Goal: Task Accomplishment & Management: Manage account settings

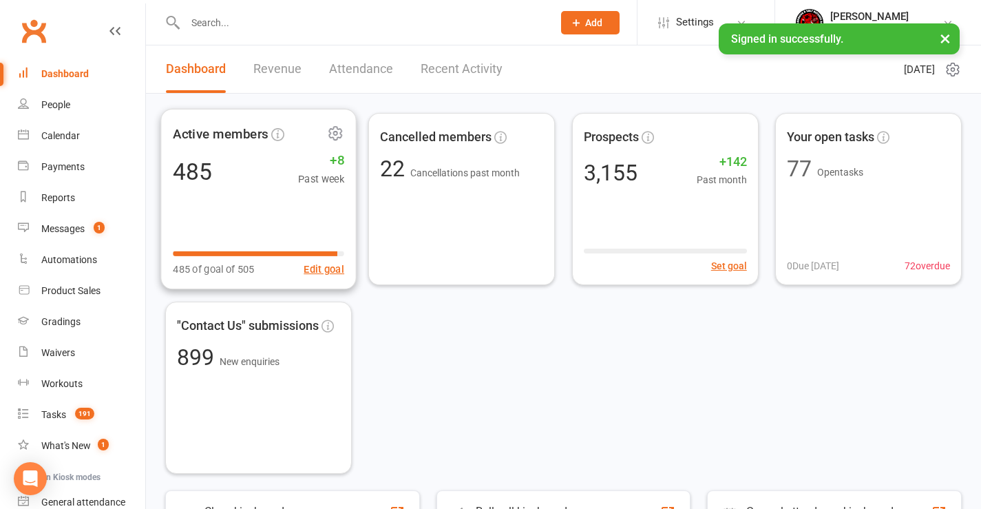
click at [269, 156] on div "485 +8 Past week" at bounding box center [259, 171] width 172 height 31
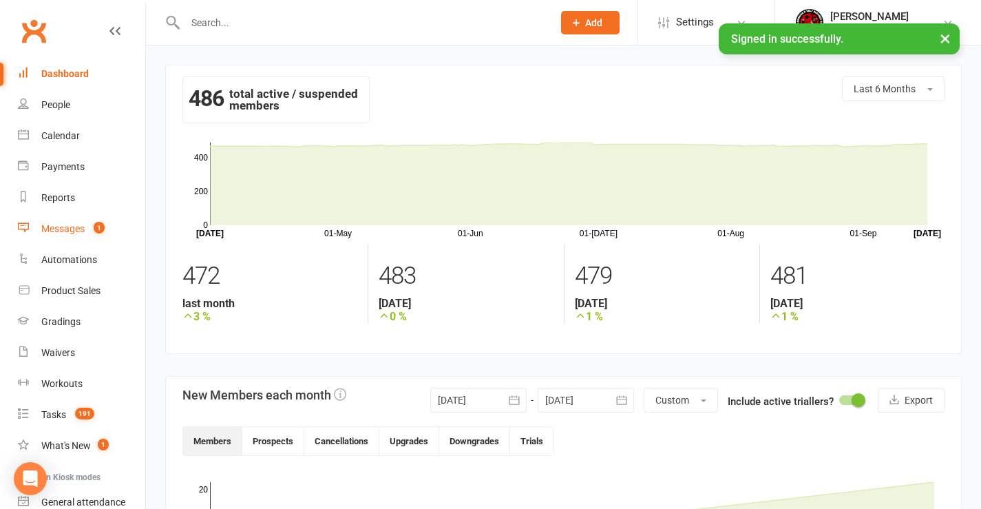
click at [76, 225] on div "Messages" at bounding box center [62, 228] width 43 height 11
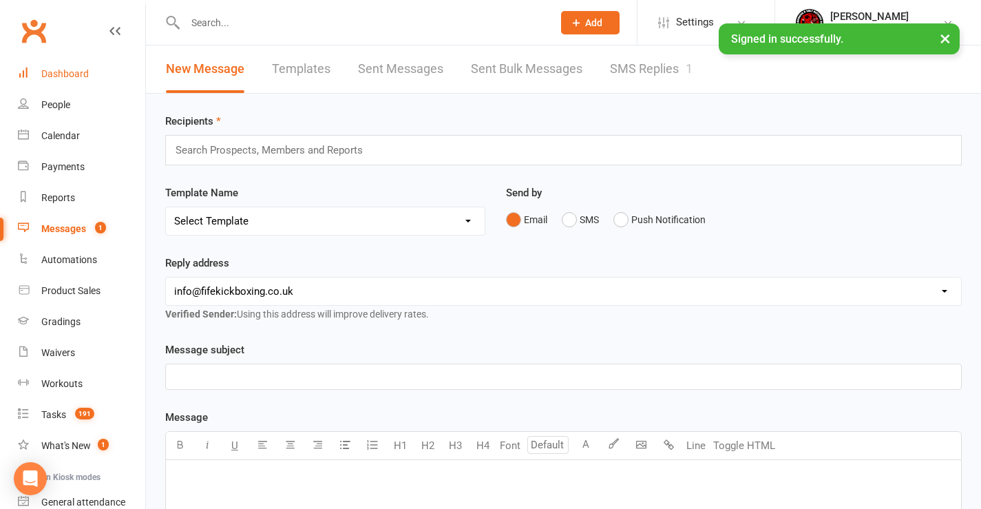
click at [65, 74] on div "Dashboard" at bounding box center [65, 73] width 48 height 11
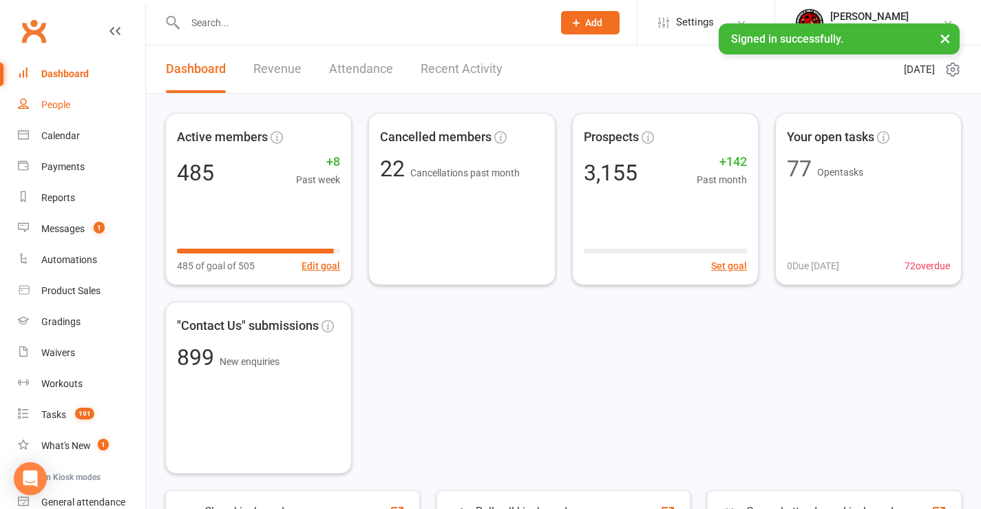
click at [51, 101] on div "People" at bounding box center [55, 104] width 29 height 11
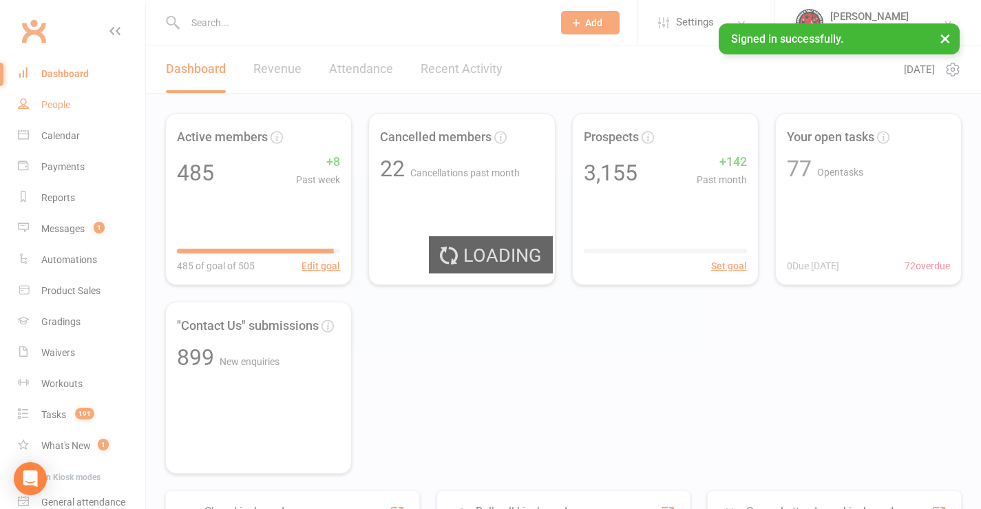
select select "100"
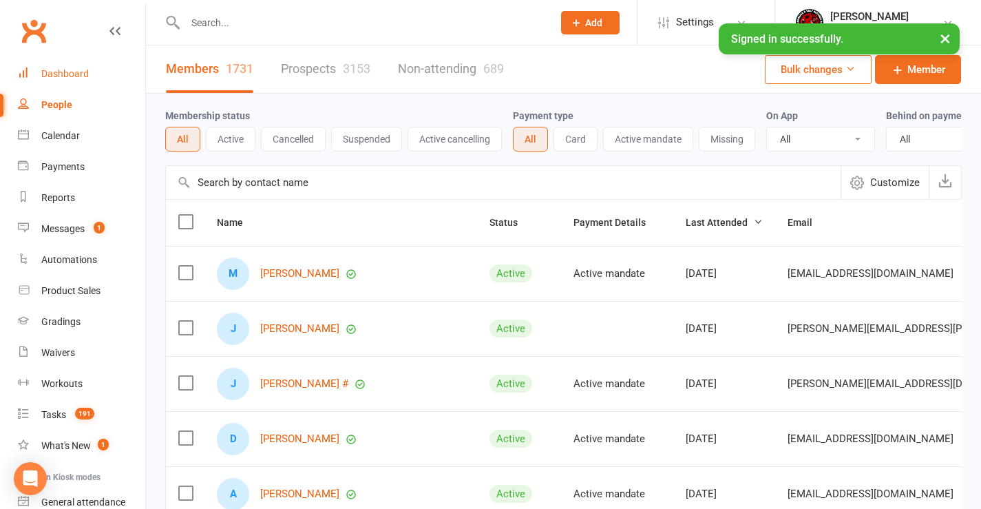
click at [68, 74] on div "Dashboard" at bounding box center [65, 73] width 48 height 11
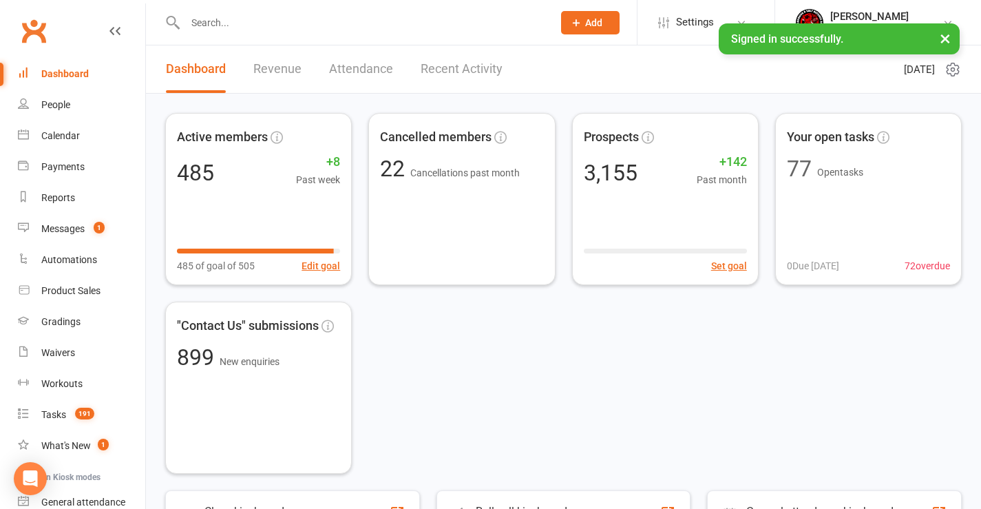
click at [455, 67] on link "Recent Activity" at bounding box center [462, 69] width 82 height 48
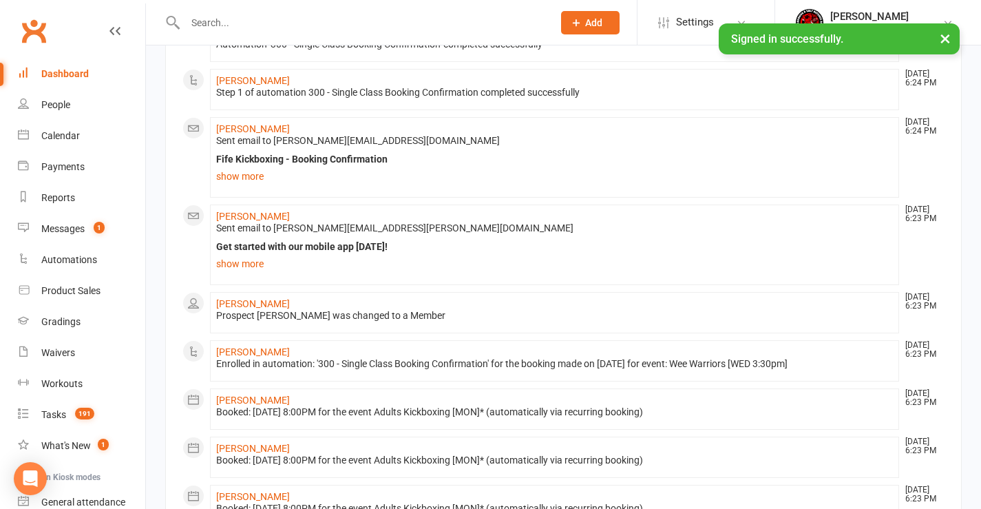
scroll to position [482, 0]
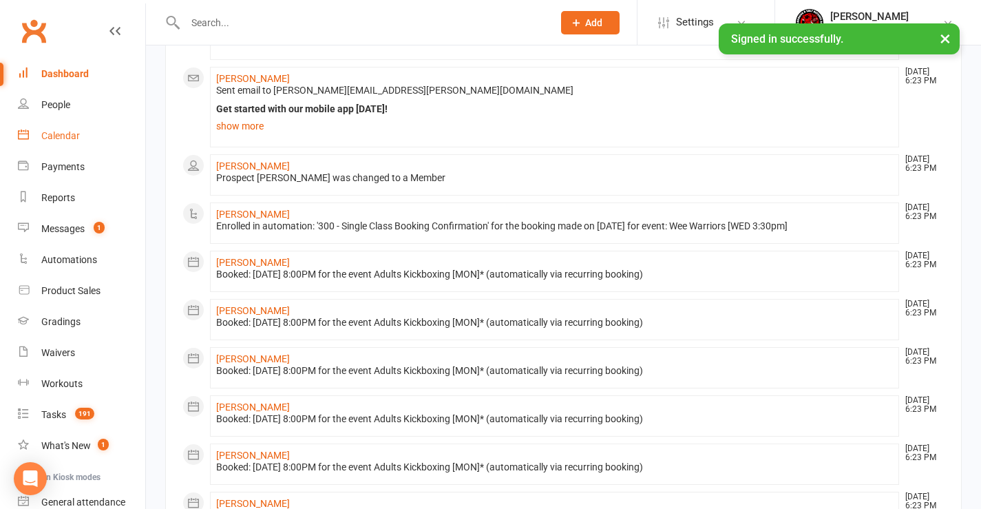
click at [56, 138] on div "Calendar" at bounding box center [60, 135] width 39 height 11
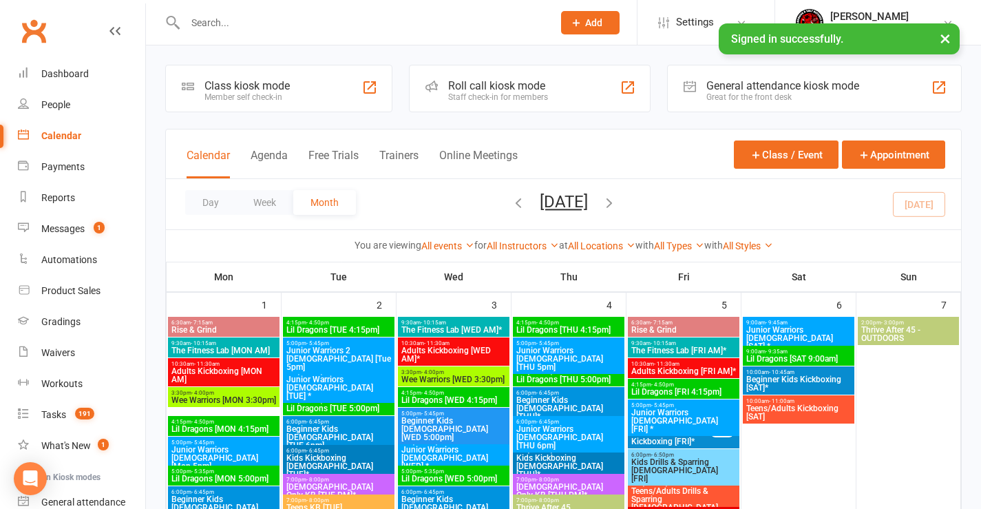
click at [18, 121] on link "Calendar" at bounding box center [81, 136] width 127 height 31
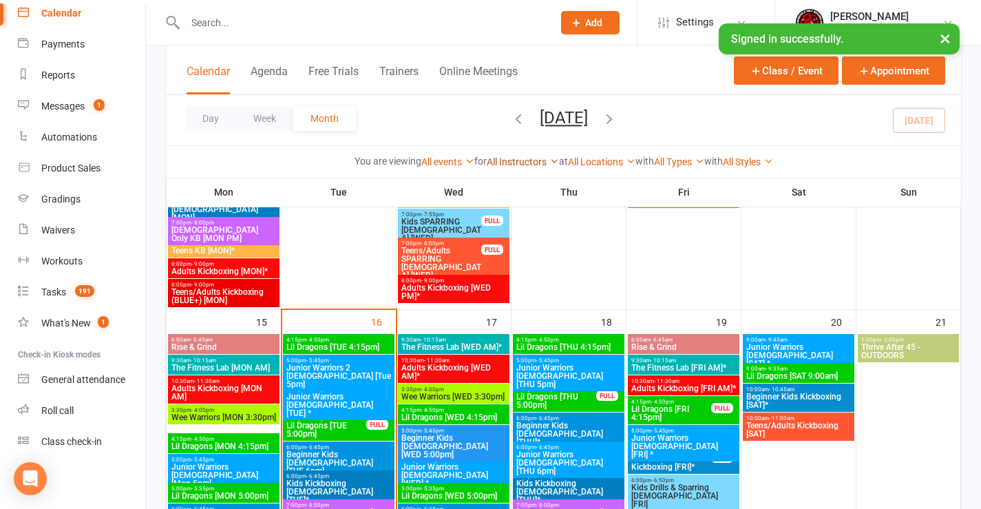
scroll to position [858, 0]
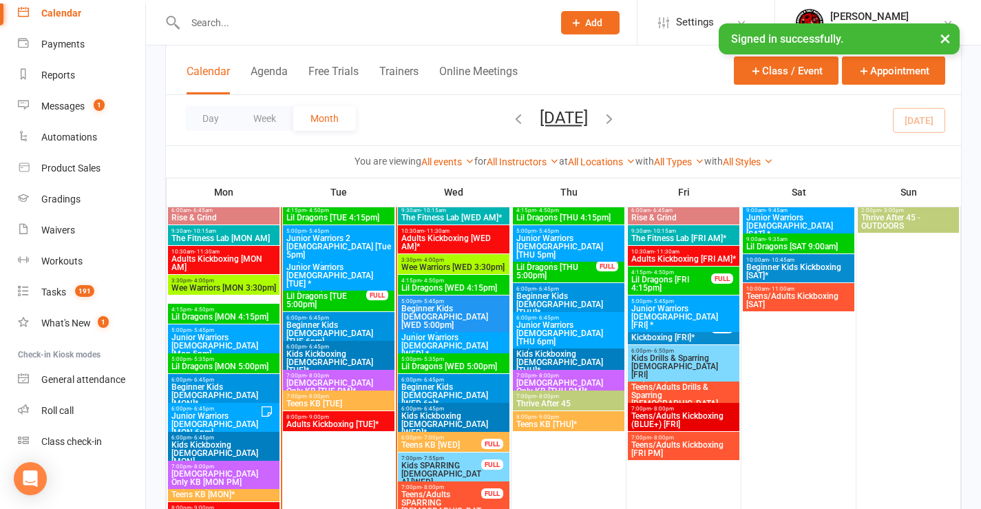
drag, startPoint x: 215, startPoint y: 33, endPoint x: 220, endPoint y: 24, distance: 10.2
click at [217, 28] on div at bounding box center [354, 22] width 378 height 45
click at [220, 24] on input "text" at bounding box center [362, 22] width 362 height 19
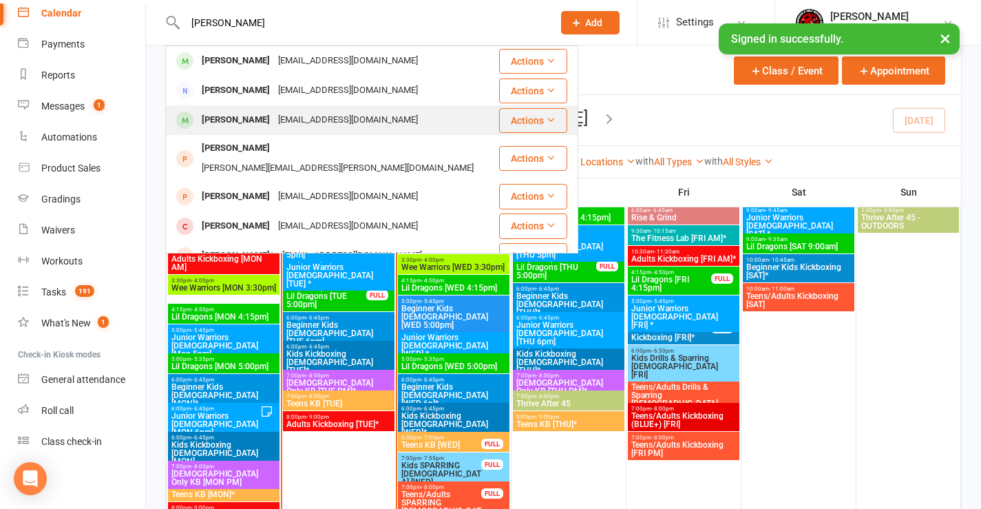
type input "[PERSON_NAME]"
click at [274, 121] on div "[EMAIL_ADDRESS][DOMAIN_NAME]" at bounding box center [348, 120] width 148 height 20
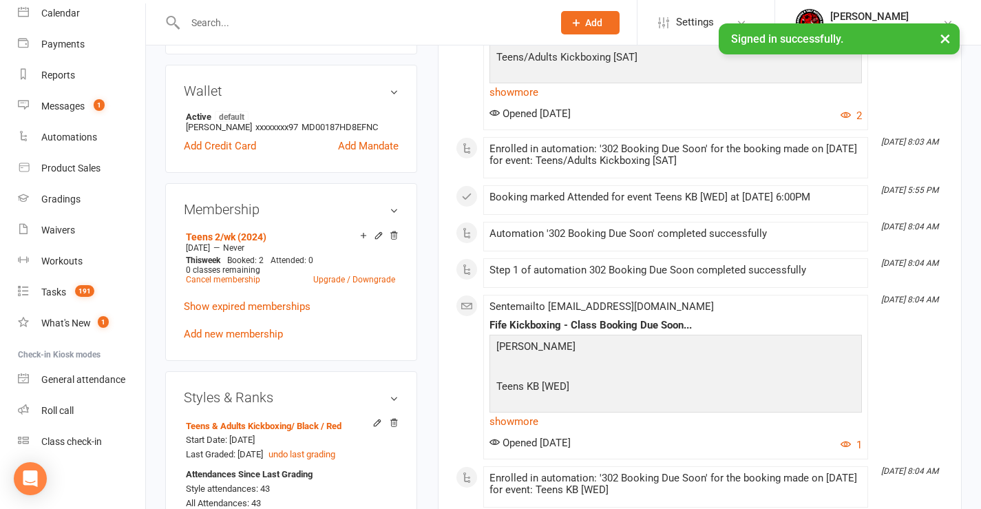
scroll to position [551, 0]
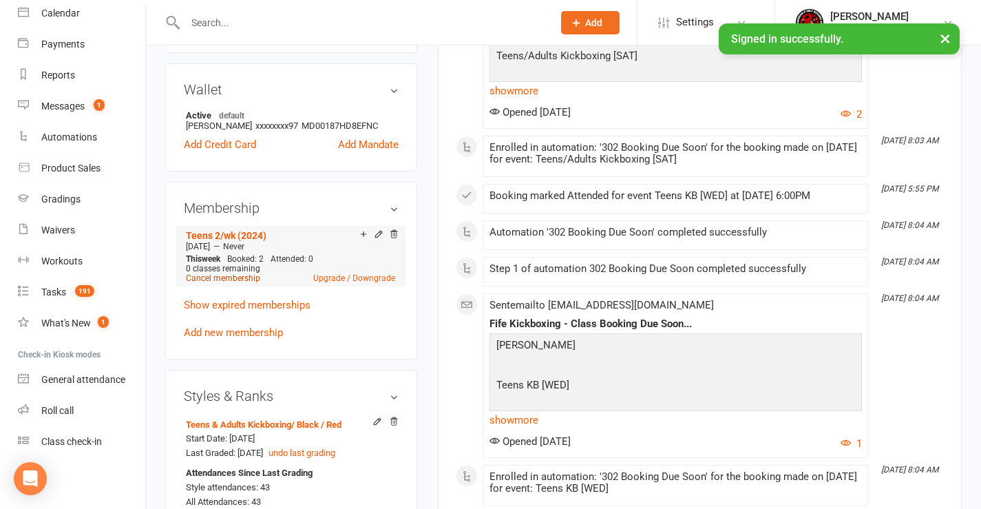
click at [227, 278] on link "Cancel membership" at bounding box center [223, 278] width 74 height 10
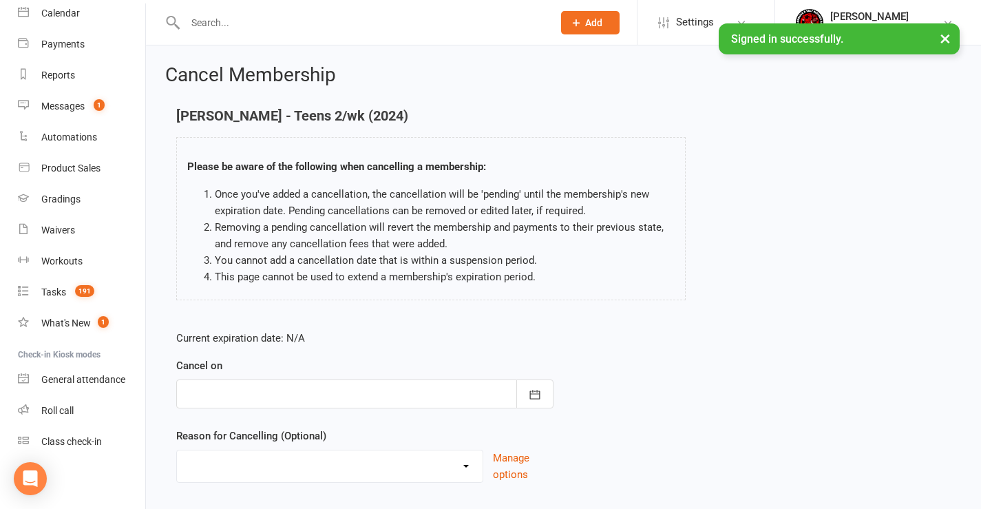
click at [276, 391] on div at bounding box center [364, 394] width 377 height 29
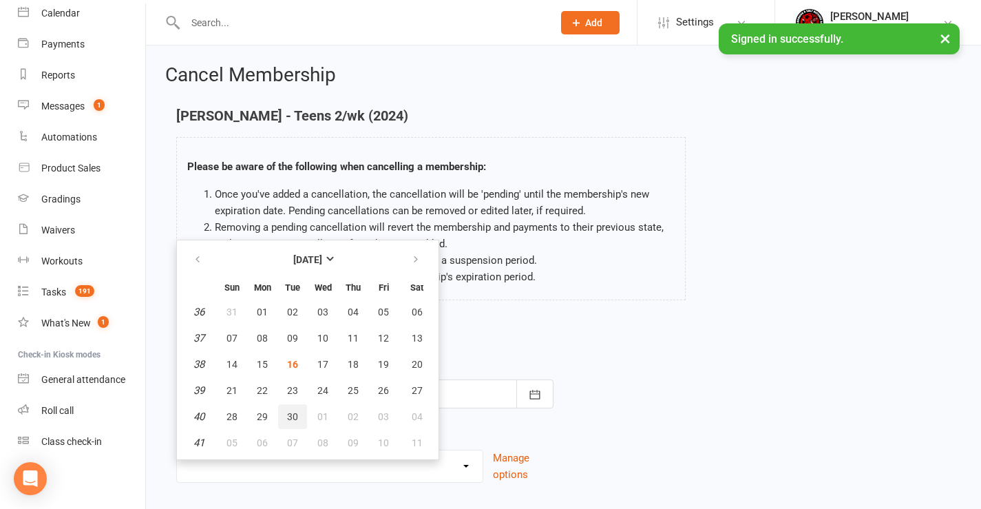
click at [295, 415] on span "30" at bounding box center [292, 416] width 11 height 11
type input "[DATE]"
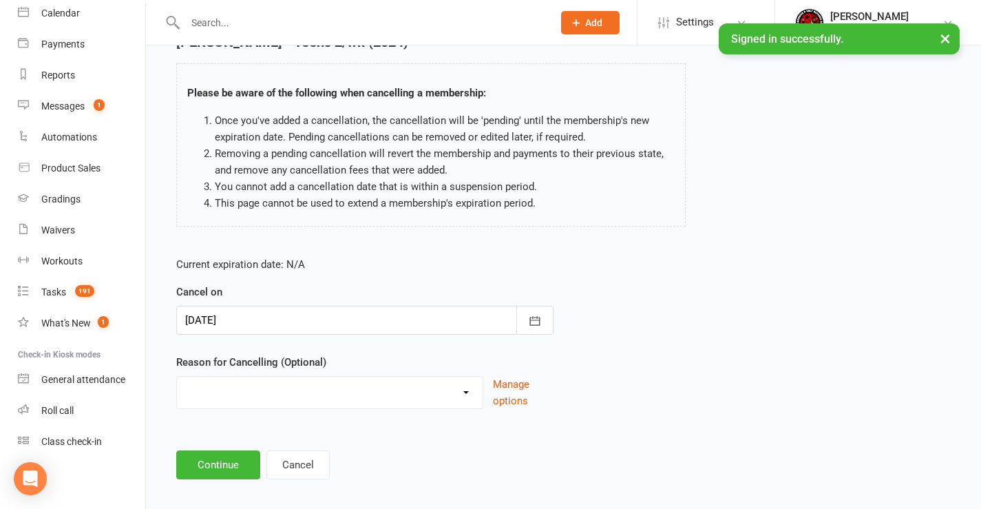
scroll to position [86, 0]
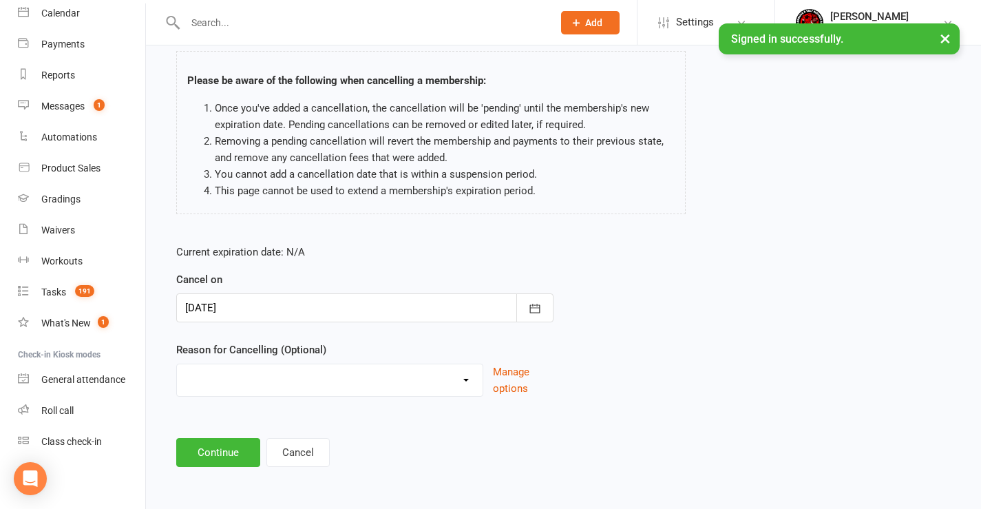
click at [347, 382] on select "Graduation Holiday Injury Mandate cancelled Non-attendance Other reason" at bounding box center [330, 378] width 306 height 28
select select "5"
click at [177, 364] on select "Graduation Holiday Injury Mandate cancelled Non-attendance Other reason" at bounding box center [330, 378] width 306 height 28
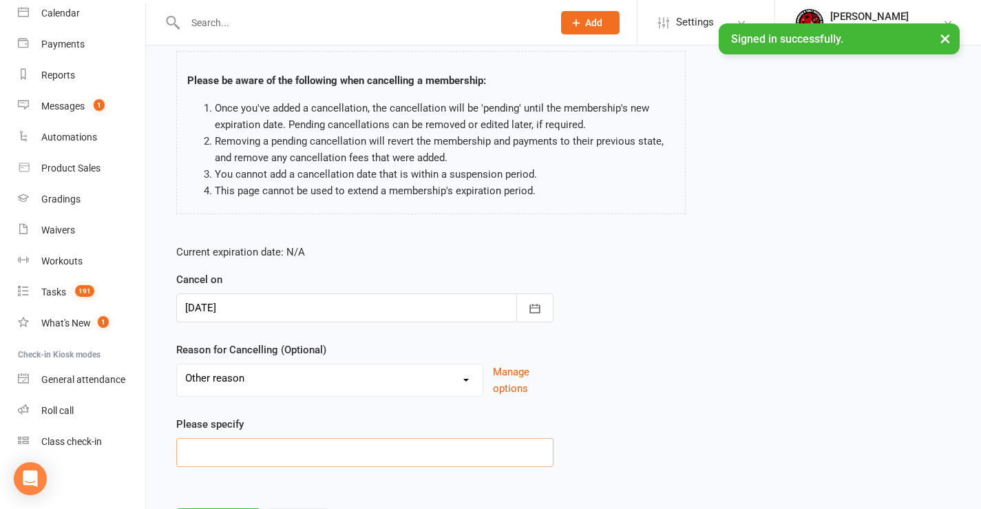
drag, startPoint x: 251, startPoint y: 448, endPoint x: 277, endPoint y: 446, distance: 25.6
click at [253, 448] on input at bounding box center [364, 452] width 377 height 29
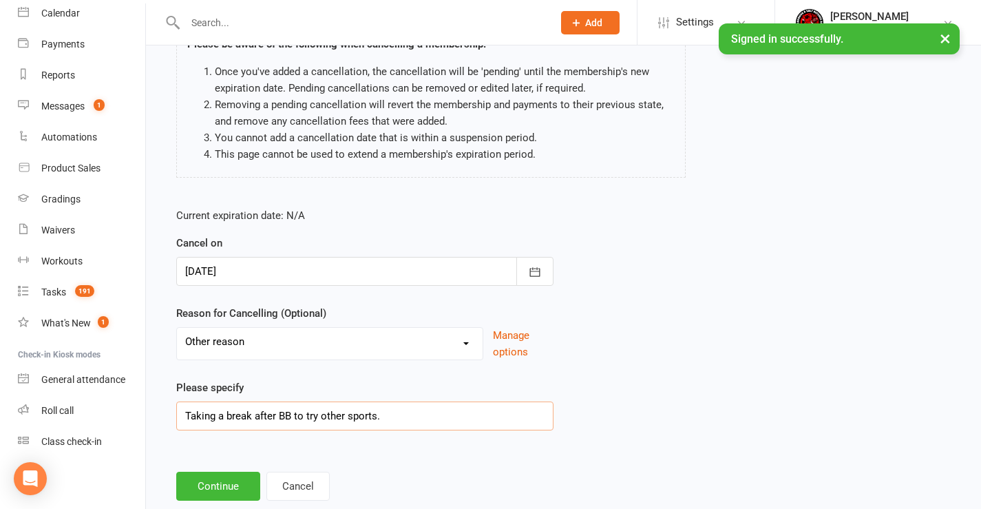
scroll to position [156, 0]
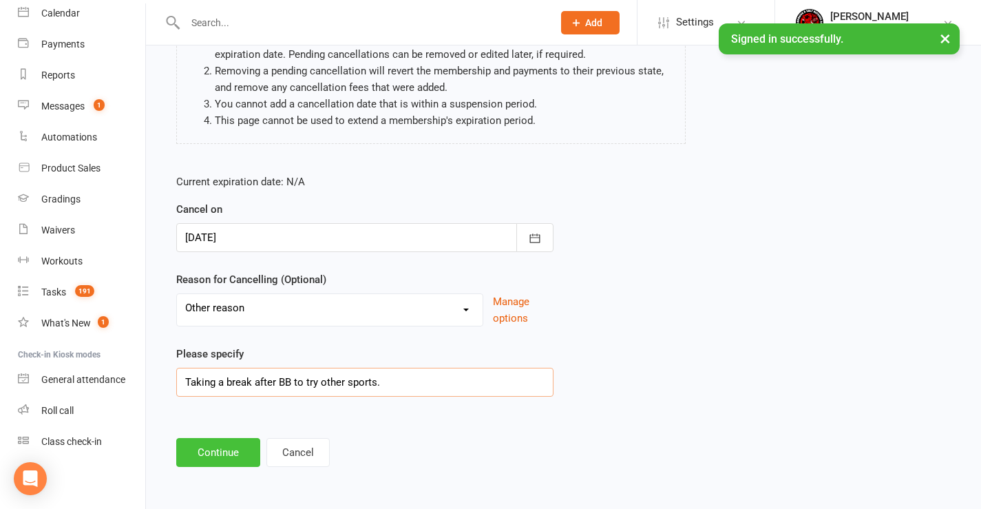
type input "Taking a break after BB to try other sports."
click at [207, 452] on button "Continue" at bounding box center [218, 452] width 84 height 29
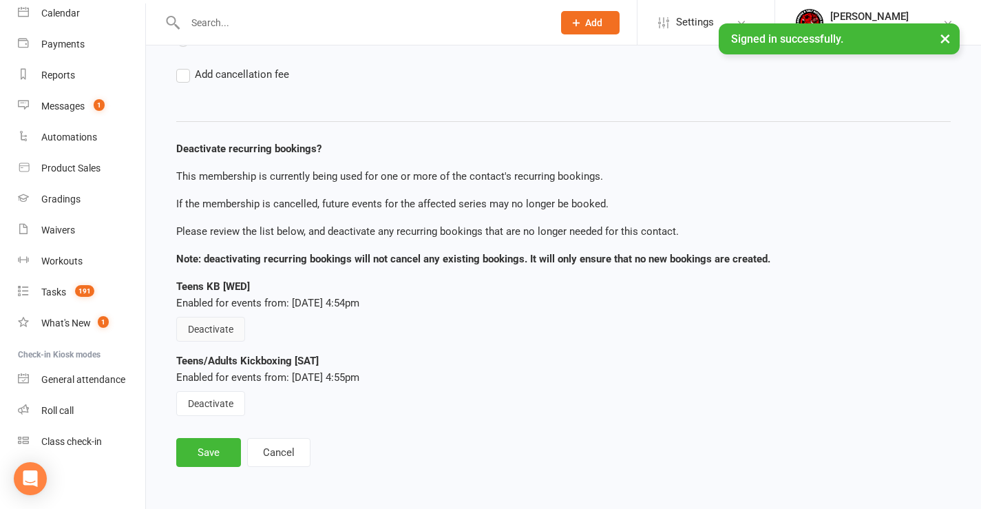
click at [237, 328] on button "Deactivate" at bounding box center [210, 329] width 69 height 25
click at [224, 403] on button "Deactivate" at bounding box center [210, 403] width 69 height 25
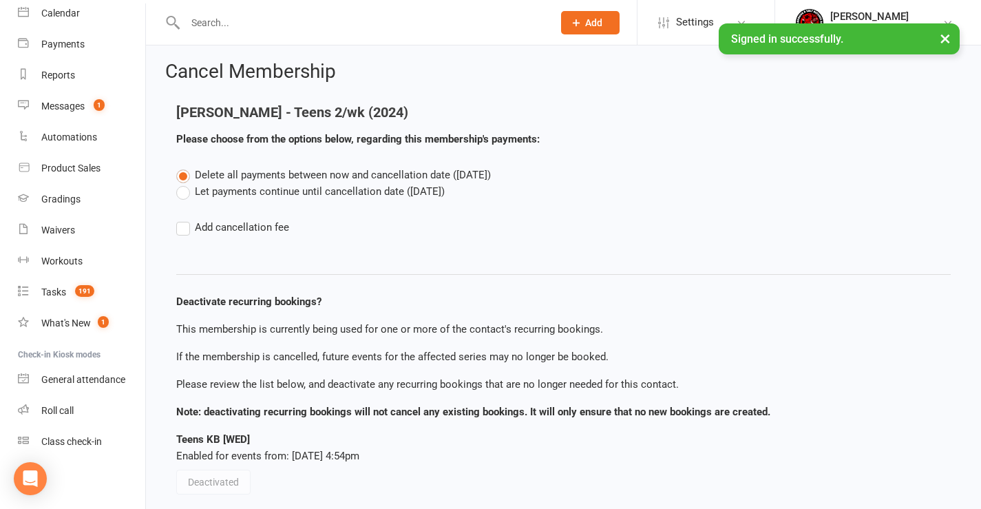
scroll to position [0, 0]
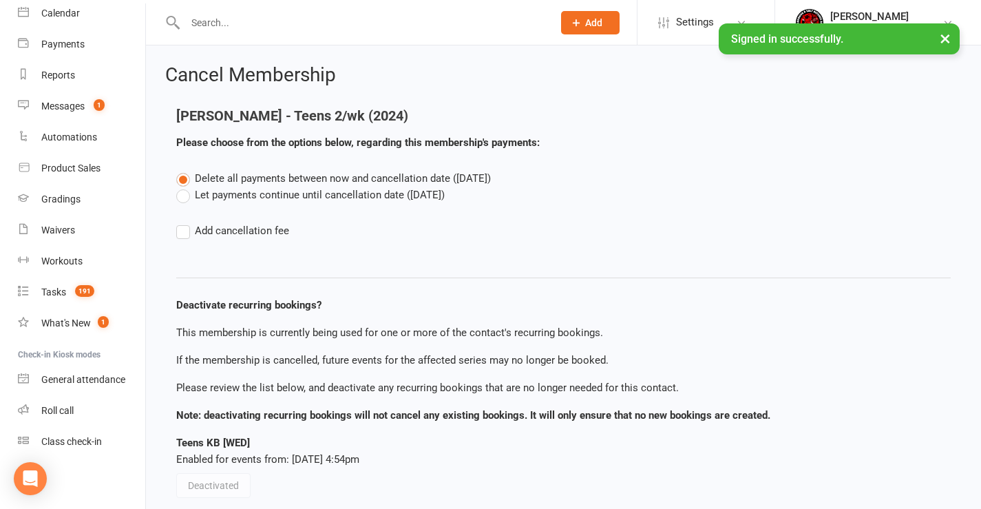
click at [241, 196] on label "Let payments continue until cancellation date ([DATE])" at bounding box center [310, 195] width 269 height 17
click at [185, 187] on input "Let payments continue until cancellation date ([DATE])" at bounding box center [180, 187] width 9 height 0
click at [306, 179] on span "Delete all payments between now and cancellation date ([DATE])" at bounding box center [343, 178] width 296 height 12
click at [185, 170] on input "Delete all payments between now and cancellation date ([DATE])" at bounding box center [180, 170] width 9 height 0
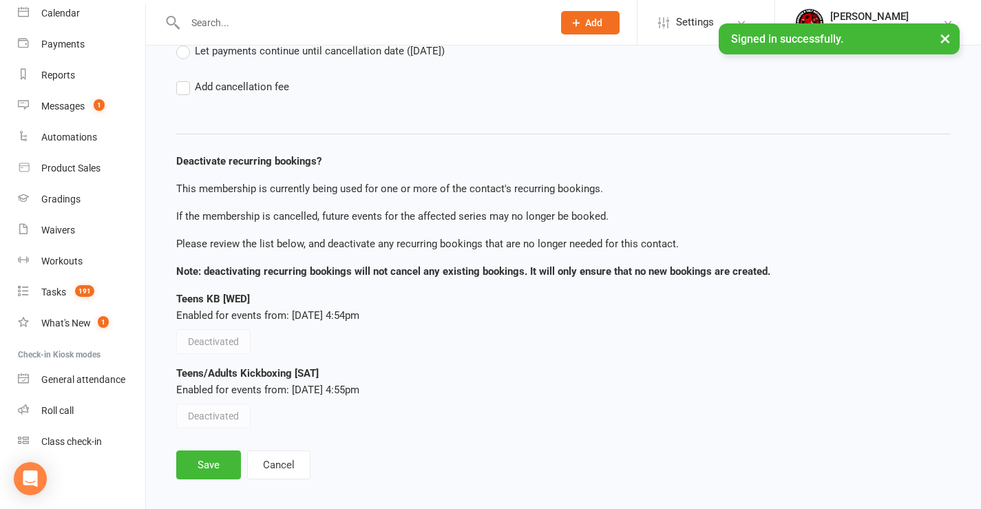
scroll to position [156, 0]
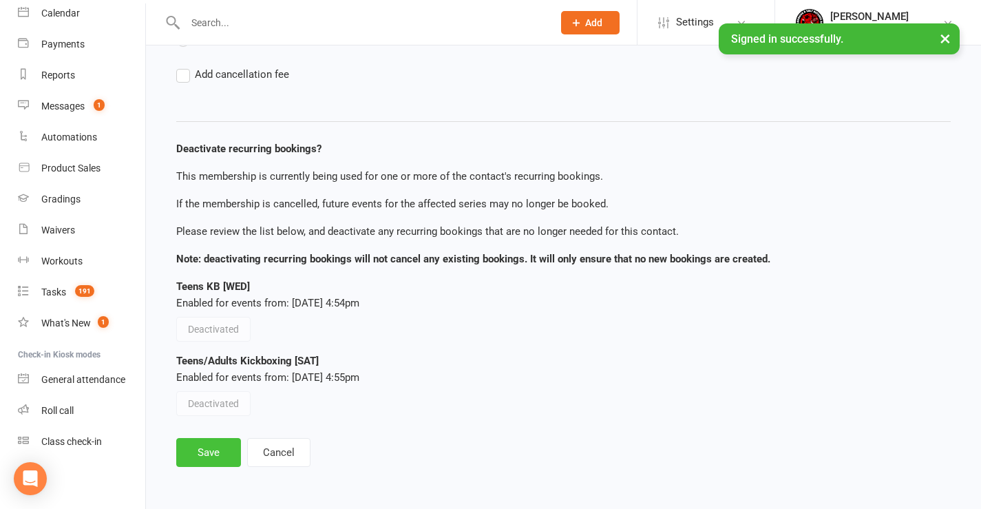
click at [222, 456] on button "Save" at bounding box center [208, 452] width 65 height 29
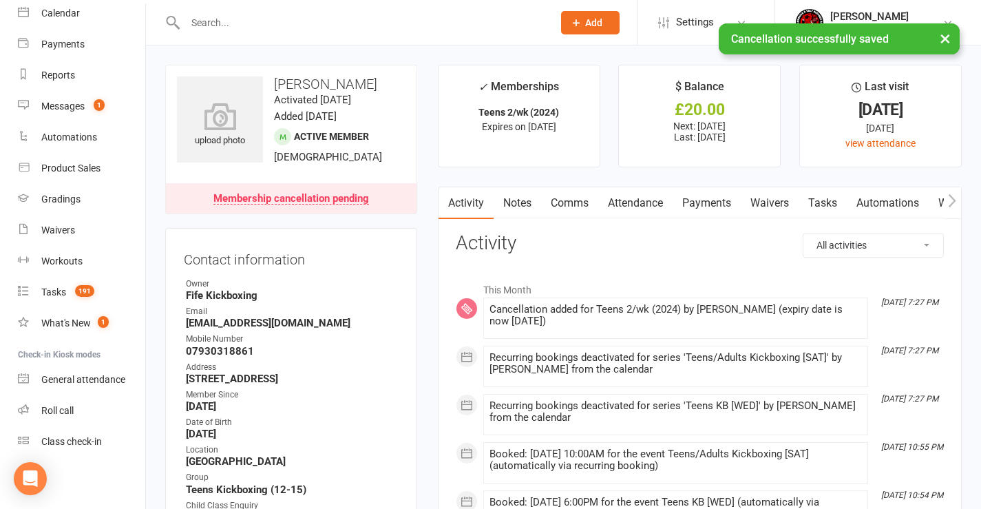
click at [697, 205] on link "Payments" at bounding box center [707, 203] width 68 height 32
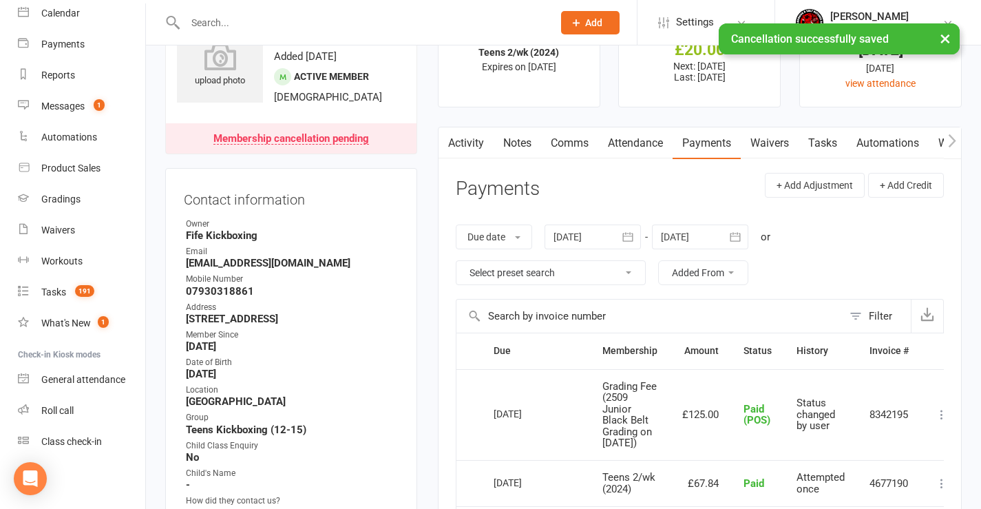
scroll to position [138, 0]
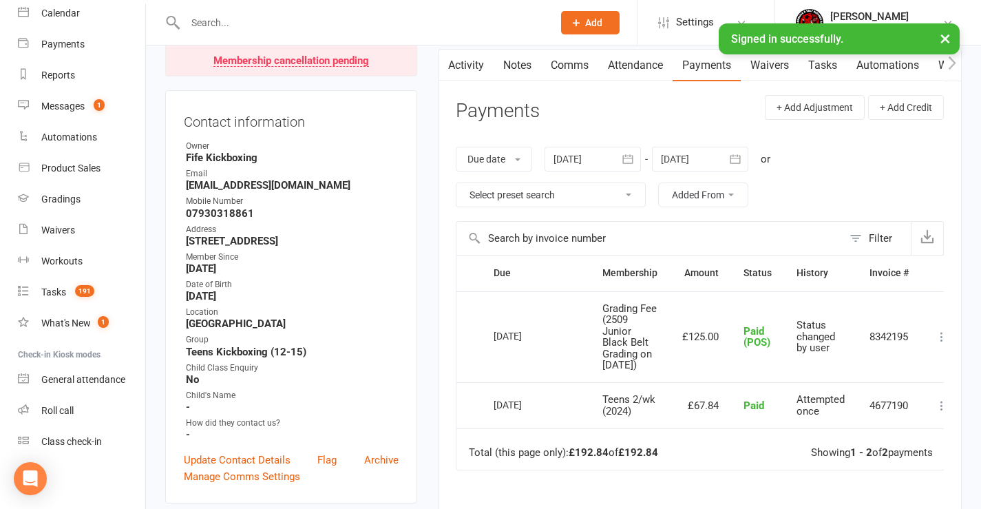
click at [725, 158] on div at bounding box center [700, 159] width 96 height 25
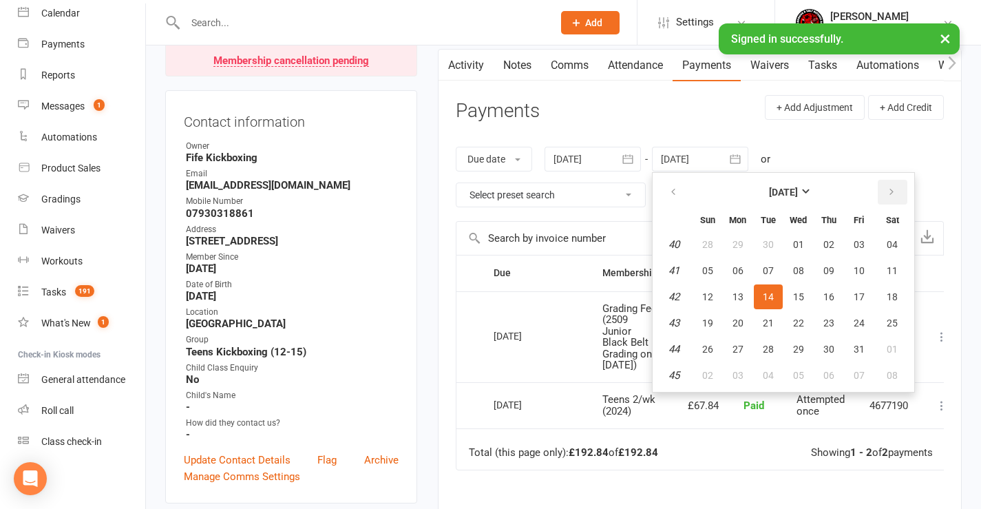
click at [894, 191] on icon "button" at bounding box center [892, 192] width 10 height 11
click at [813, 316] on button "24" at bounding box center [798, 323] width 29 height 25
type input "[DATE]"
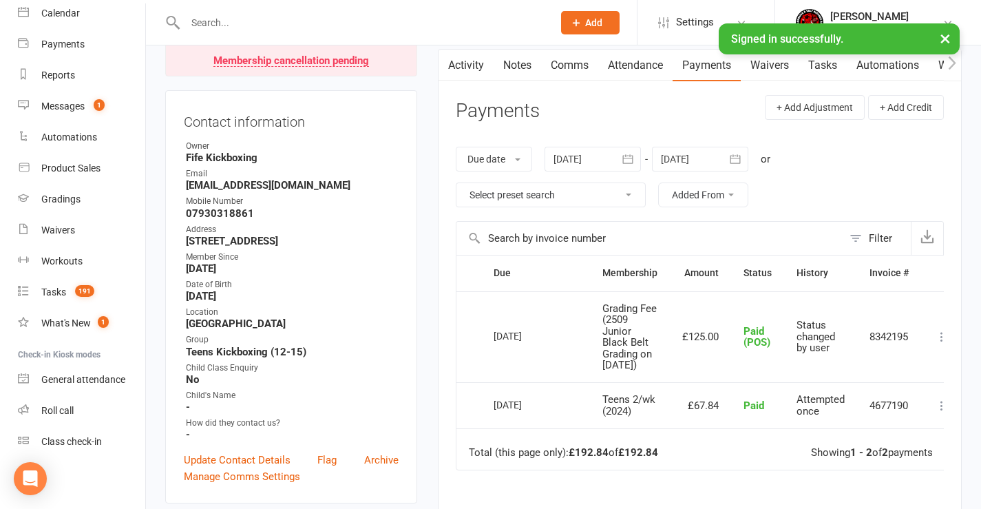
scroll to position [0, 0]
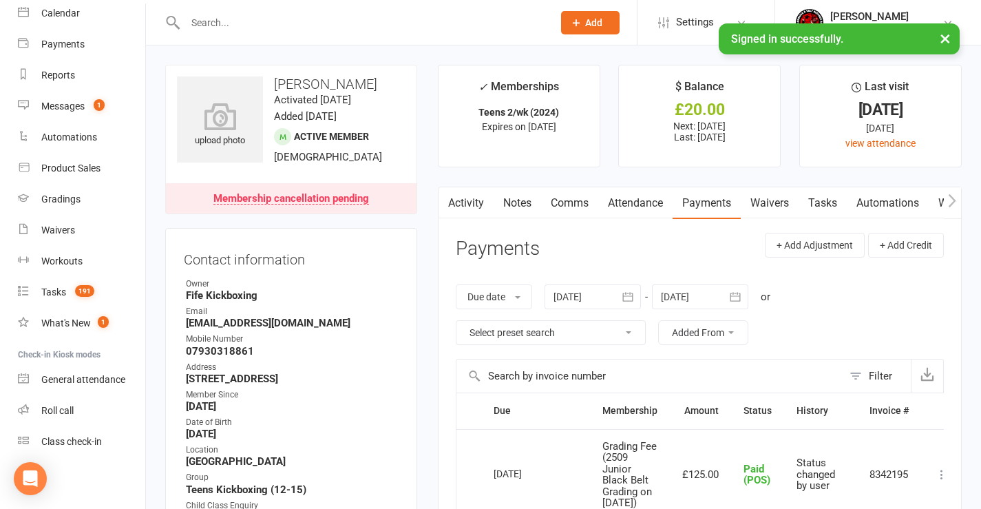
click at [632, 201] on link "Attendance" at bounding box center [636, 203] width 74 height 32
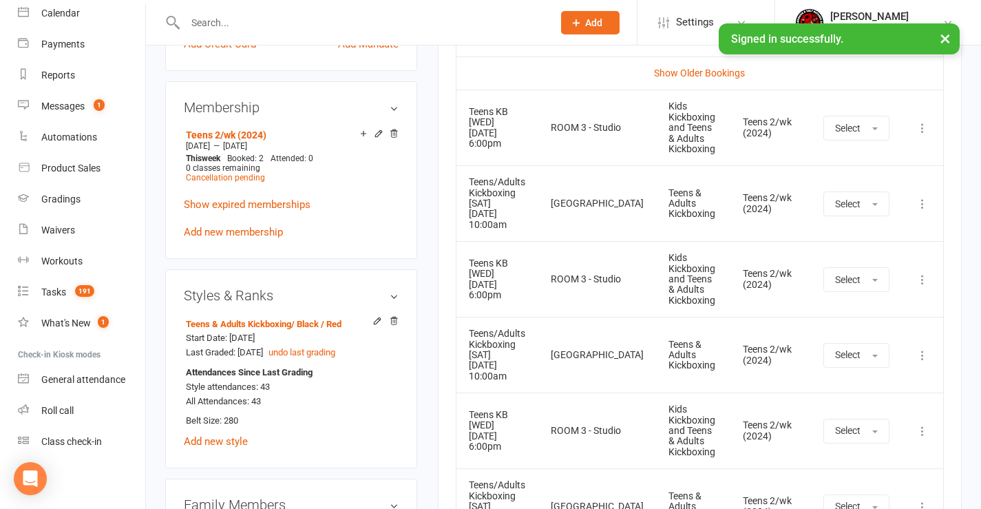
scroll to position [758, 0]
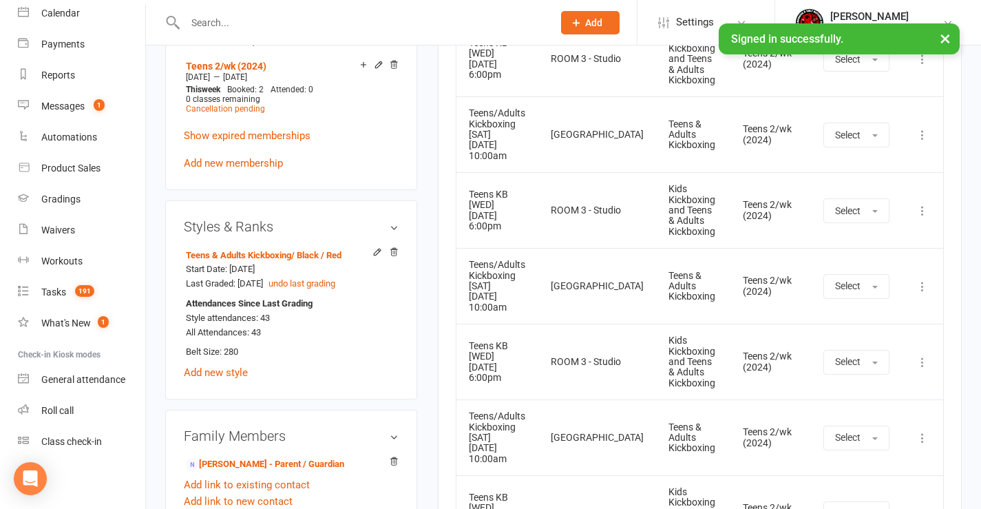
click at [921, 355] on icon at bounding box center [923, 362] width 14 height 14
click at [820, 430] on link "Remove booking" at bounding box center [862, 444] width 136 height 28
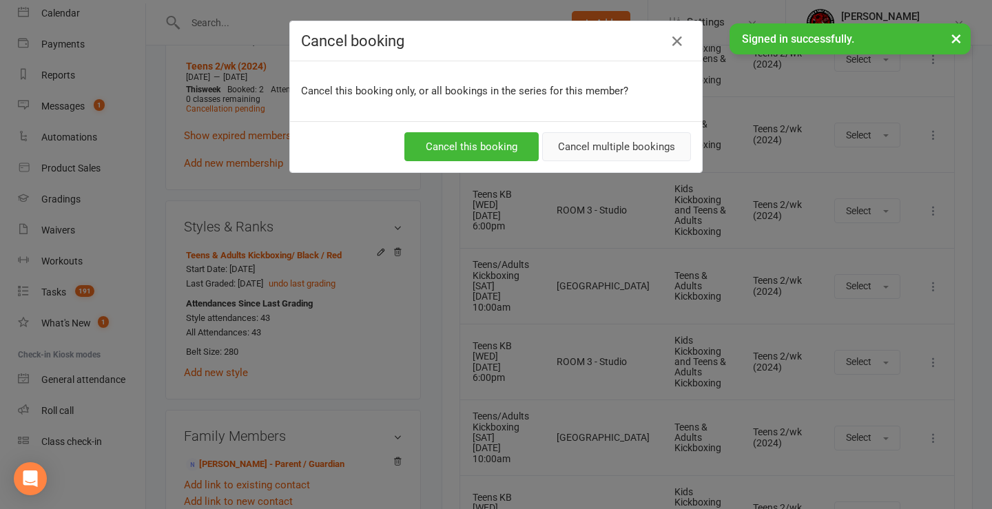
click at [615, 141] on button "Cancel multiple bookings" at bounding box center [616, 146] width 149 height 29
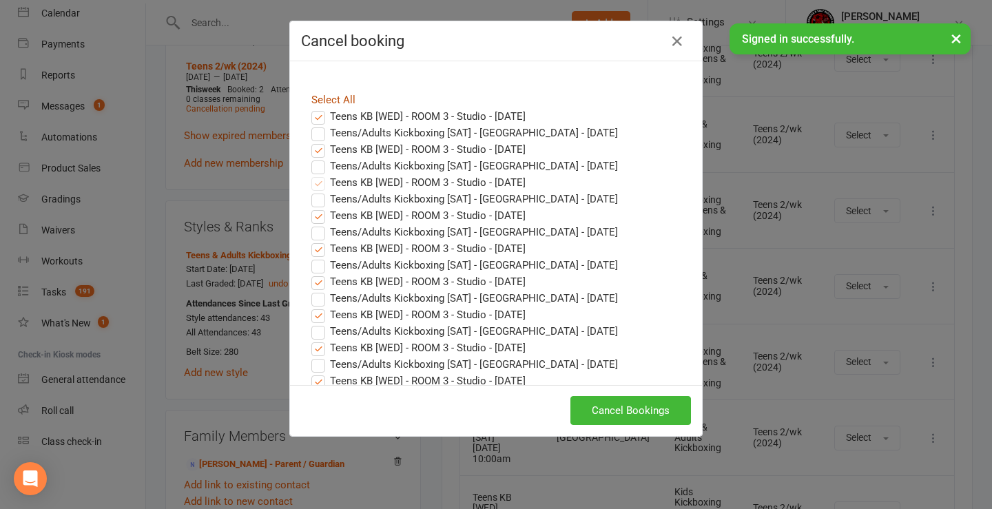
click at [325, 94] on link "Select All" at bounding box center [333, 100] width 44 height 12
click at [315, 116] on label "Teens KB [WED] - ROOM 3 - Studio - [DATE]" at bounding box center [418, 116] width 214 height 17
click at [310, 108] on input "Teens KB [WED] - ROOM 3 - Studio - [DATE]" at bounding box center [305, 108] width 9 height 0
click at [314, 130] on label "Teens/Adults Kickboxing [SAT] - [GEOGRAPHIC_DATA] - [DATE]" at bounding box center [464, 133] width 306 height 17
click at [310, 125] on input "Teens/Adults Kickboxing [SAT] - [GEOGRAPHIC_DATA] - [DATE]" at bounding box center [305, 125] width 9 height 0
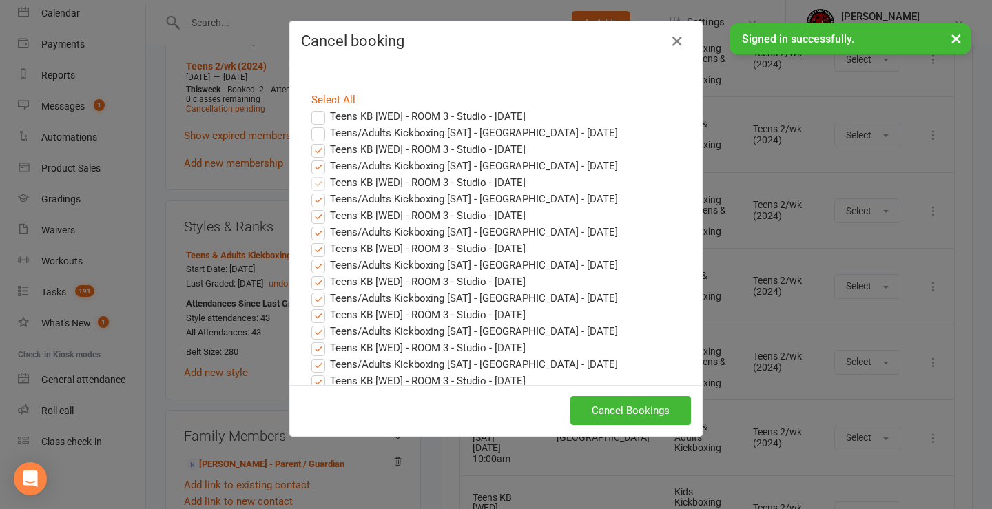
click at [314, 149] on label "Teens KB [WED] - ROOM 3 - Studio - [DATE]" at bounding box center [418, 149] width 214 height 17
click at [310, 141] on input "Teens KB [WED] - ROOM 3 - Studio - [DATE]" at bounding box center [305, 141] width 9 height 0
click at [313, 169] on label "Teens/Adults Kickboxing [SAT] - [GEOGRAPHIC_DATA] - [DATE]" at bounding box center [464, 166] width 306 height 17
click at [310, 158] on input "Teens/Adults Kickboxing [SAT] - [GEOGRAPHIC_DATA] - [DATE]" at bounding box center [305, 158] width 9 height 0
click at [641, 412] on button "Cancel Bookings" at bounding box center [630, 410] width 121 height 29
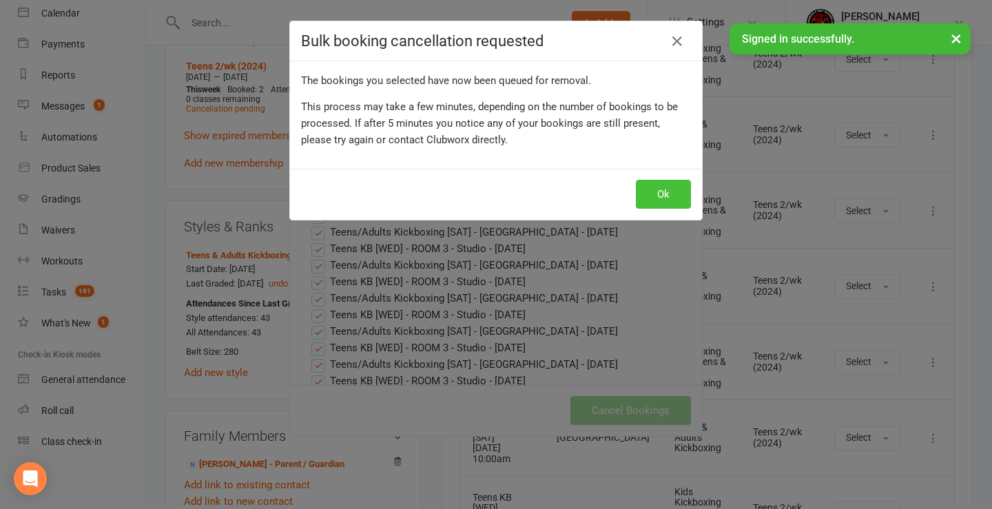
click at [646, 194] on button "Ok" at bounding box center [663, 194] width 55 height 29
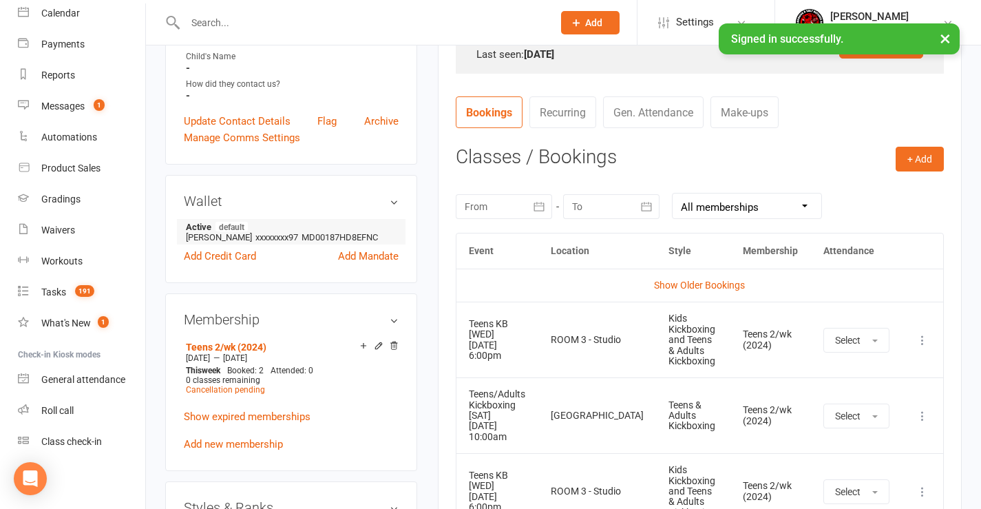
scroll to position [413, 0]
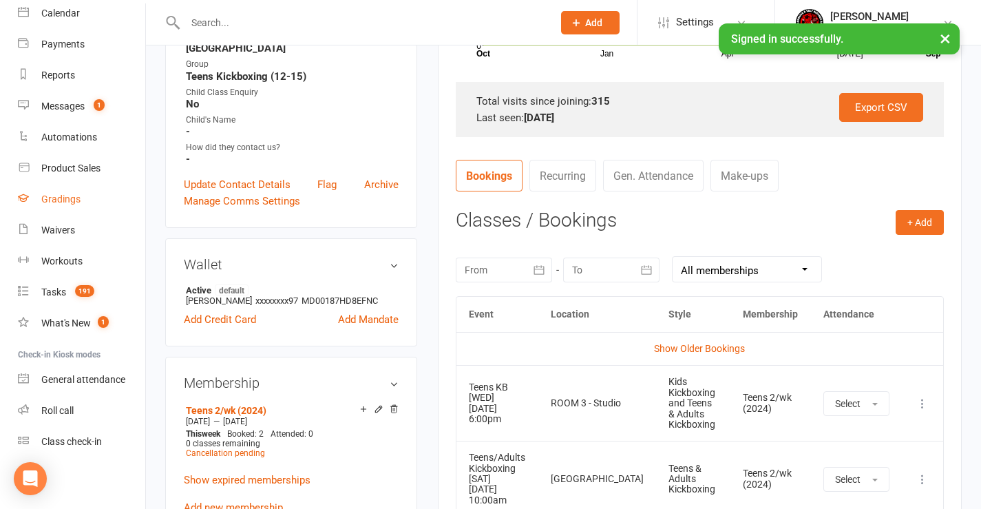
click at [70, 198] on div "Gradings" at bounding box center [60, 199] width 39 height 11
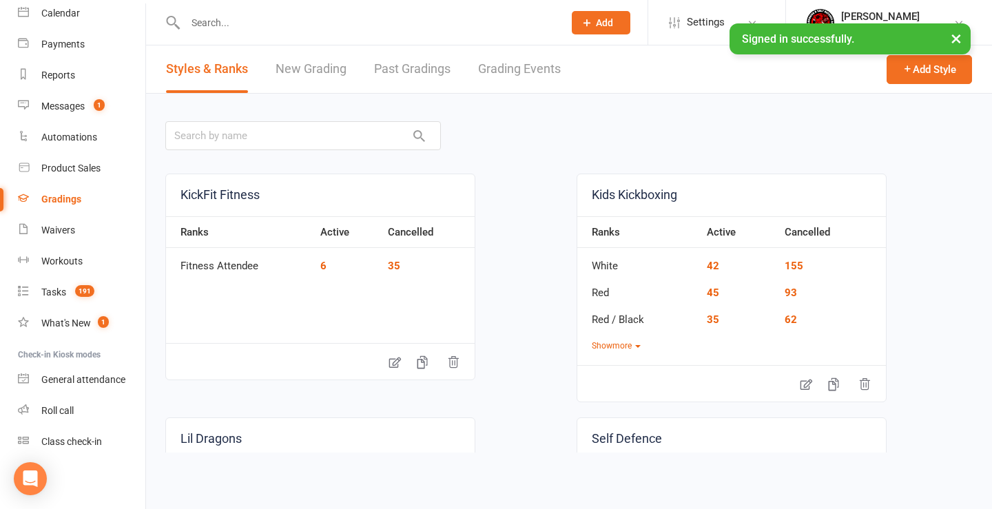
click at [492, 72] on link "Grading Events" at bounding box center [519, 69] width 83 height 48
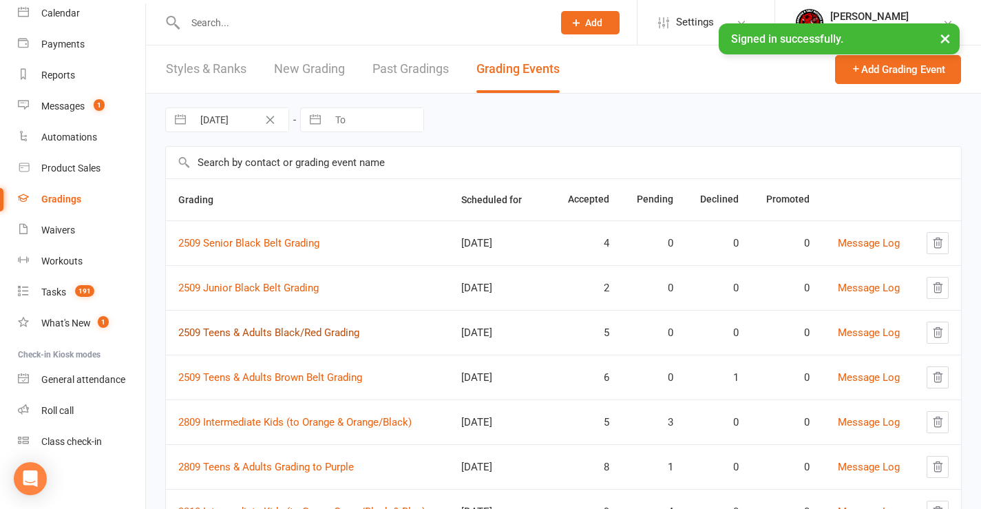
scroll to position [112, 0]
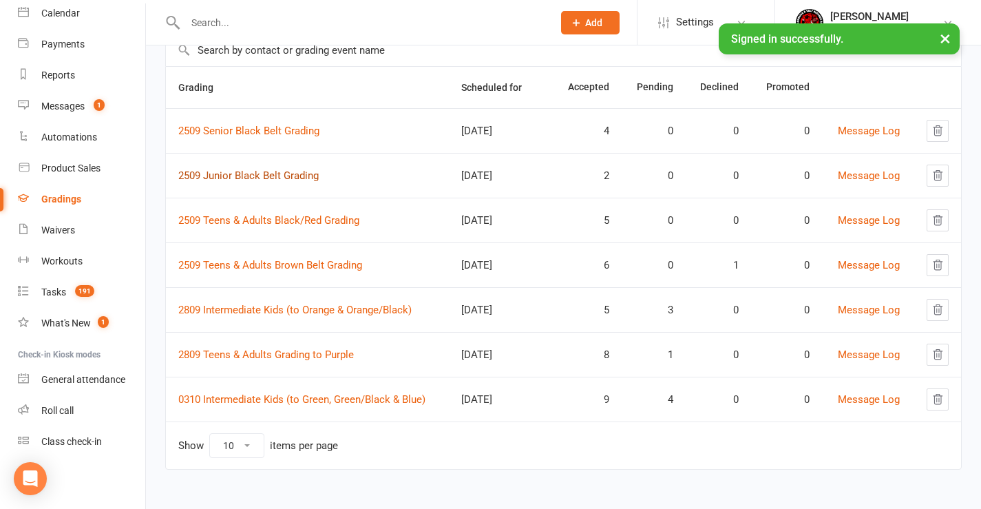
click at [269, 177] on link "2509 Junior Black Belt Grading" at bounding box center [248, 175] width 141 height 12
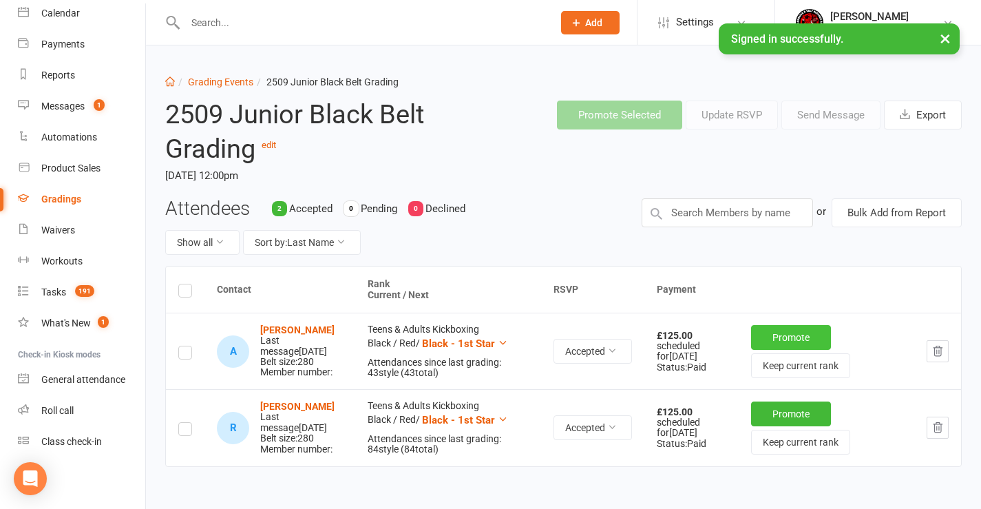
click at [783, 342] on button "Promote" at bounding box center [791, 337] width 80 height 25
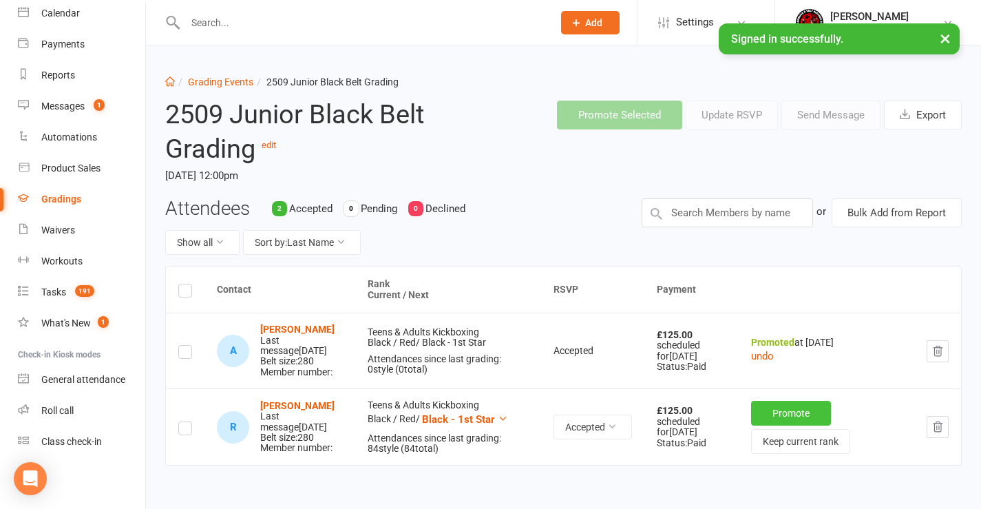
click at [782, 416] on button "Promote" at bounding box center [791, 413] width 80 height 25
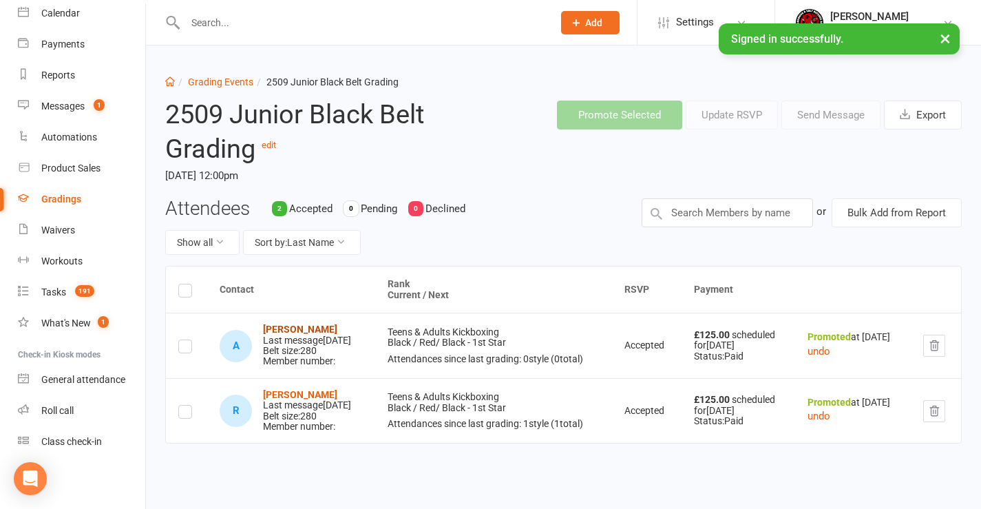
click at [280, 327] on strong "[PERSON_NAME]" at bounding box center [300, 329] width 74 height 11
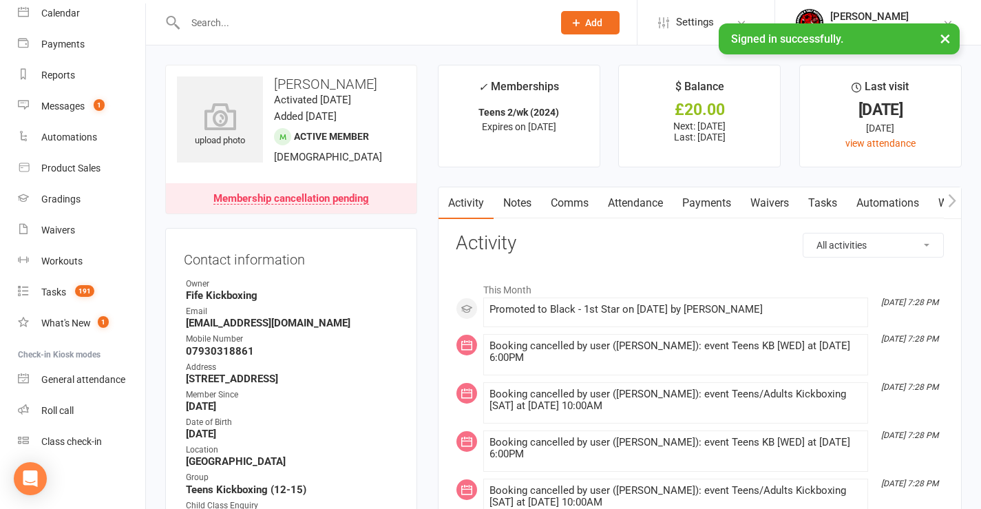
click at [565, 202] on link "Comms" at bounding box center [569, 203] width 57 height 32
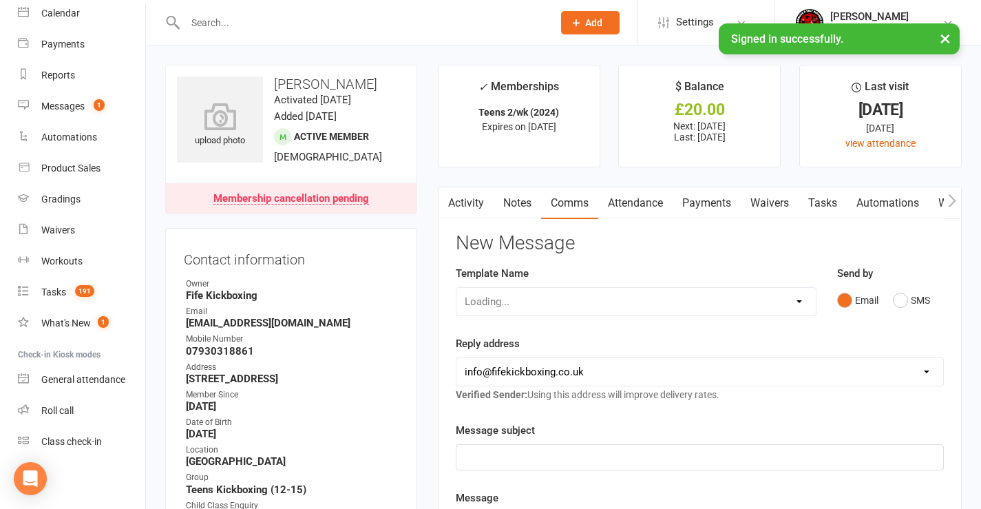
click at [544, 304] on div "Loading..." at bounding box center [636, 301] width 361 height 29
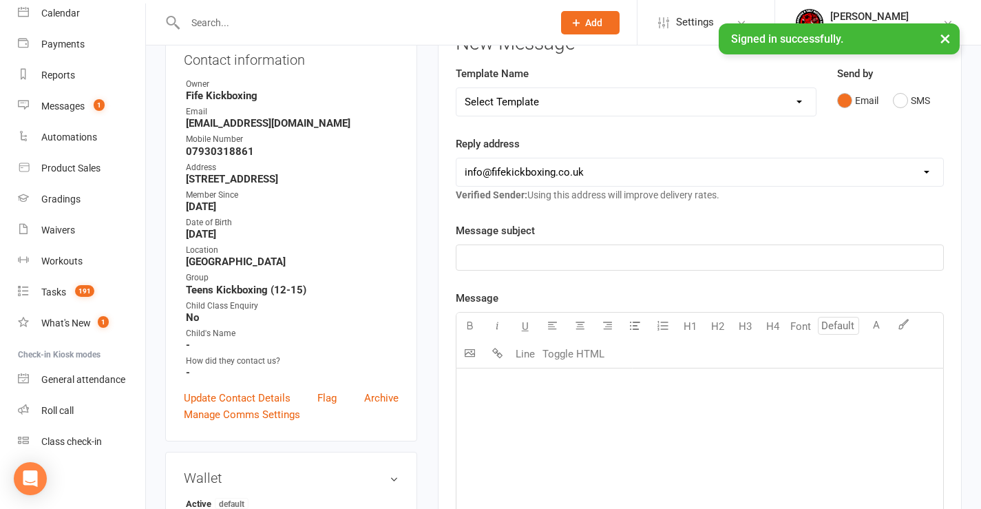
scroll to position [207, 0]
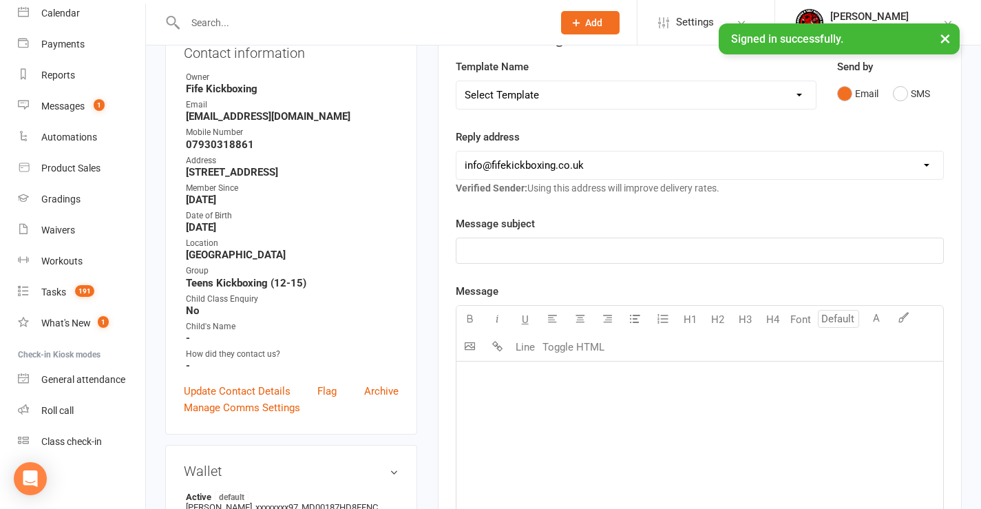
click at [538, 105] on select "Select Template [Email] 0105 - May Joining Offer [Email] 1100 - New Member - 2-…" at bounding box center [637, 95] width 360 height 28
select select "72"
click at [457, 81] on select "Select Template [Email] 0105 - May Joining Offer [Email] 1100 - New Member - 2-…" at bounding box center [637, 95] width 360 height 28
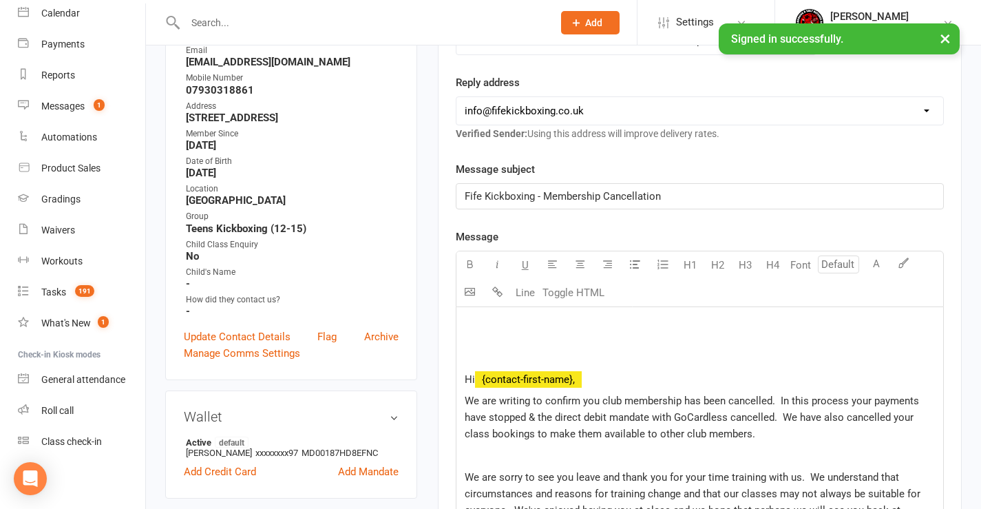
scroll to position [344, 0]
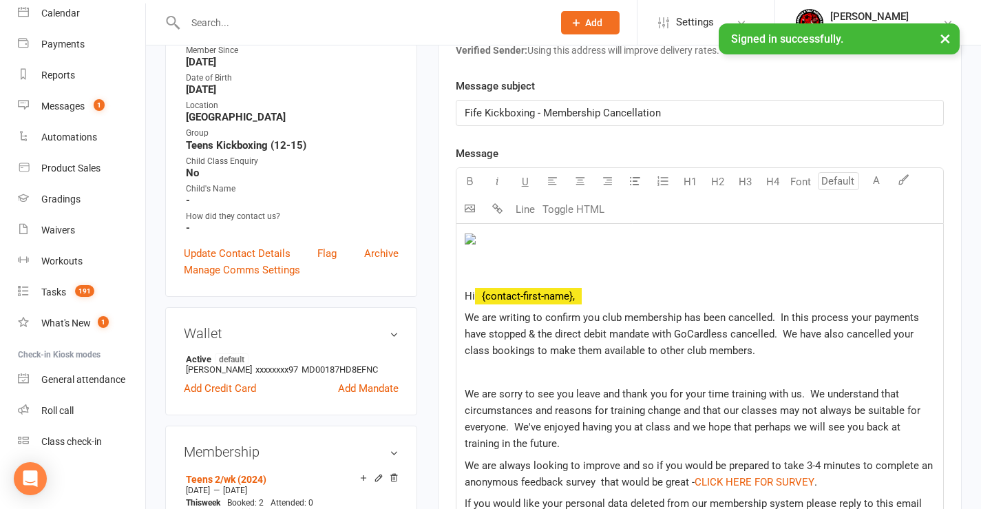
click at [522, 262] on p "﻿" at bounding box center [700, 258] width 470 height 50
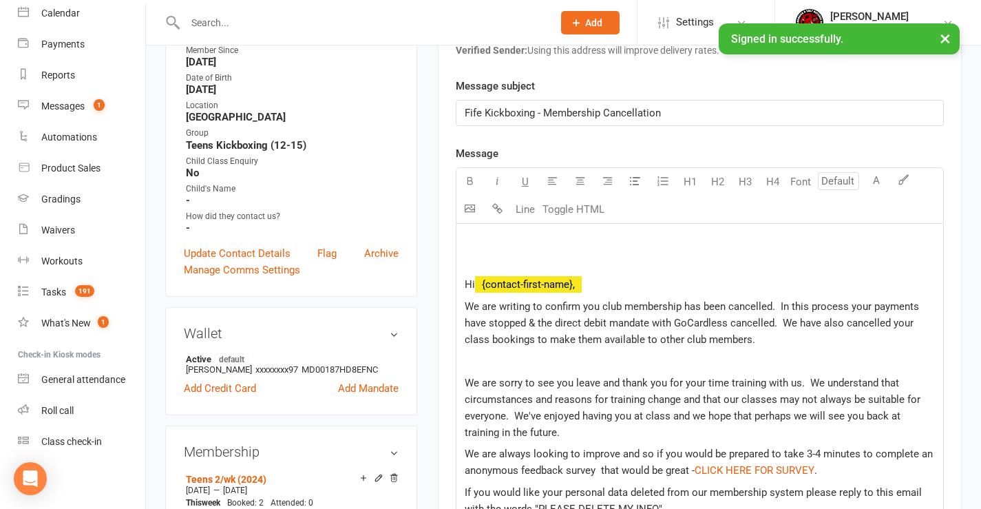
click at [479, 242] on p "﻿" at bounding box center [700, 241] width 470 height 17
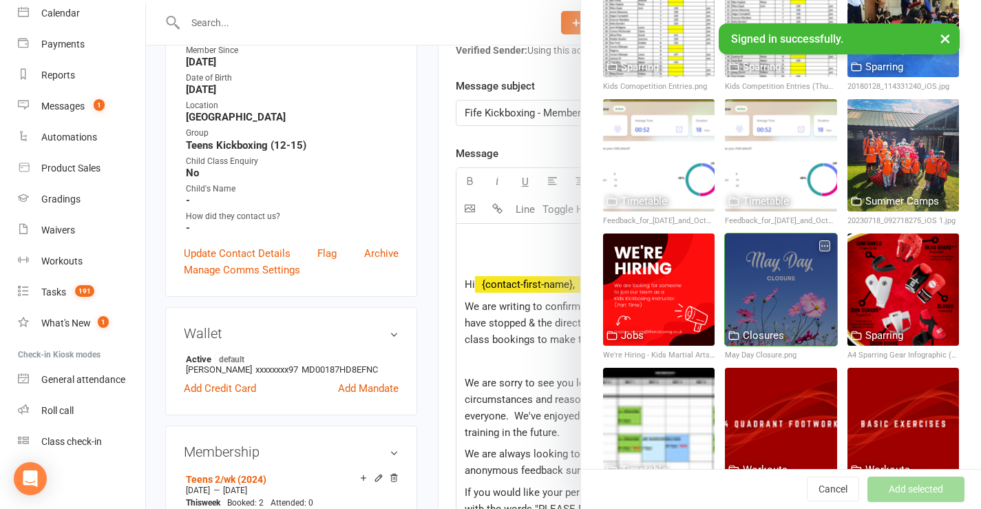
scroll to position [551, 0]
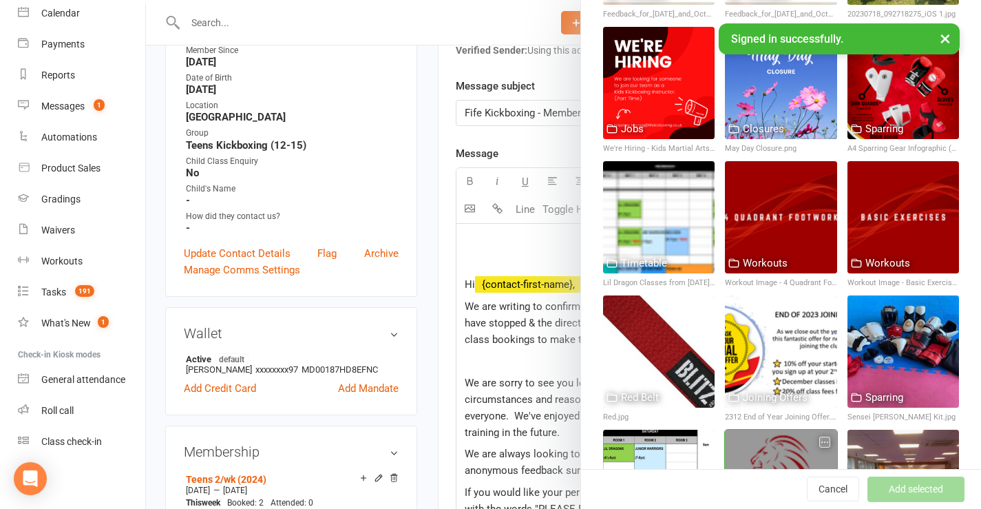
click at [756, 430] on div at bounding box center [781, 486] width 112 height 112
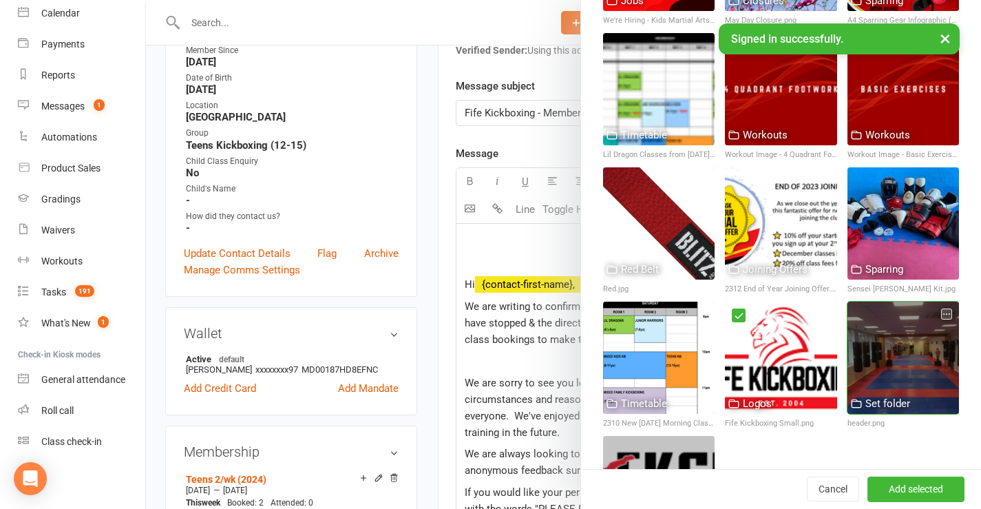
scroll to position [689, 0]
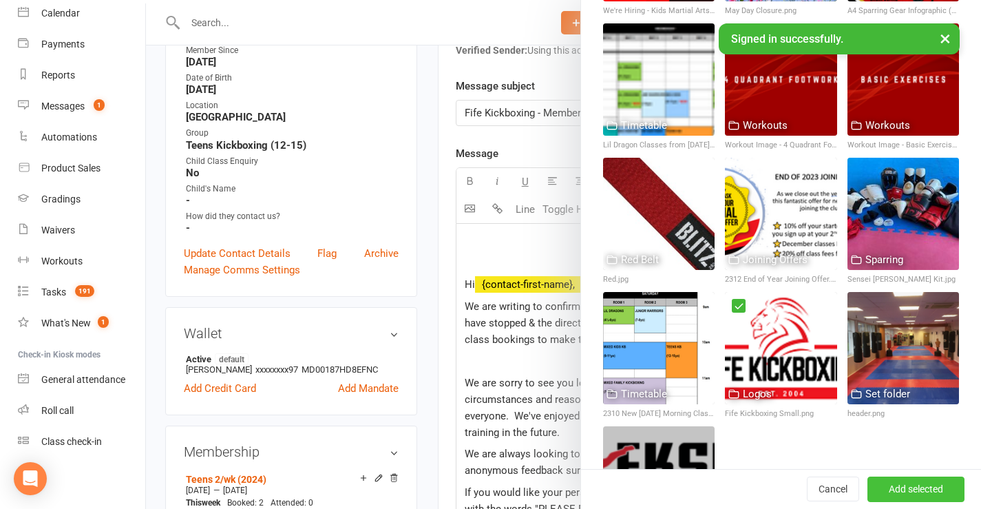
click at [883, 484] on button "Add selected" at bounding box center [916, 489] width 97 height 25
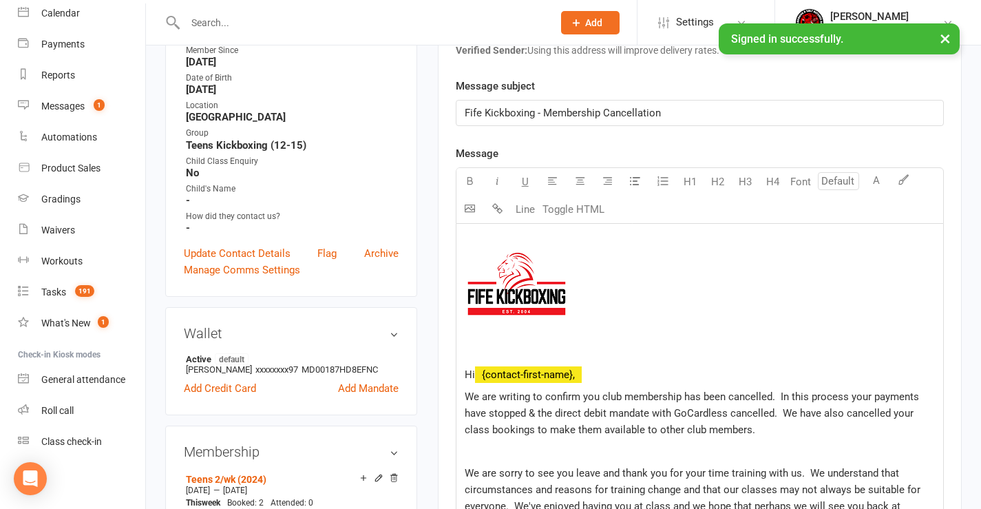
click at [542, 346] on p "﻿" at bounding box center [700, 353] width 470 height 17
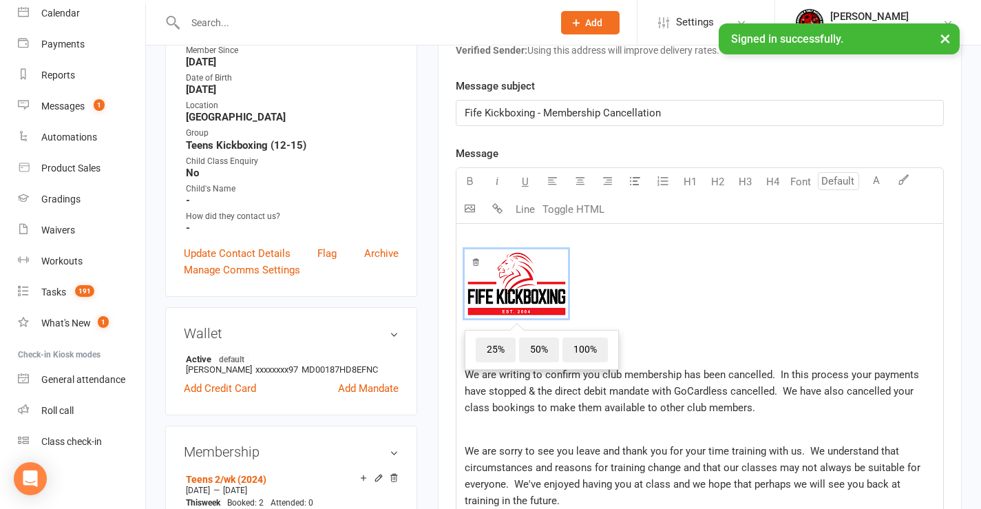
click at [697, 296] on span "﻿ 25% 50% 100%" at bounding box center [700, 286] width 470 height 74
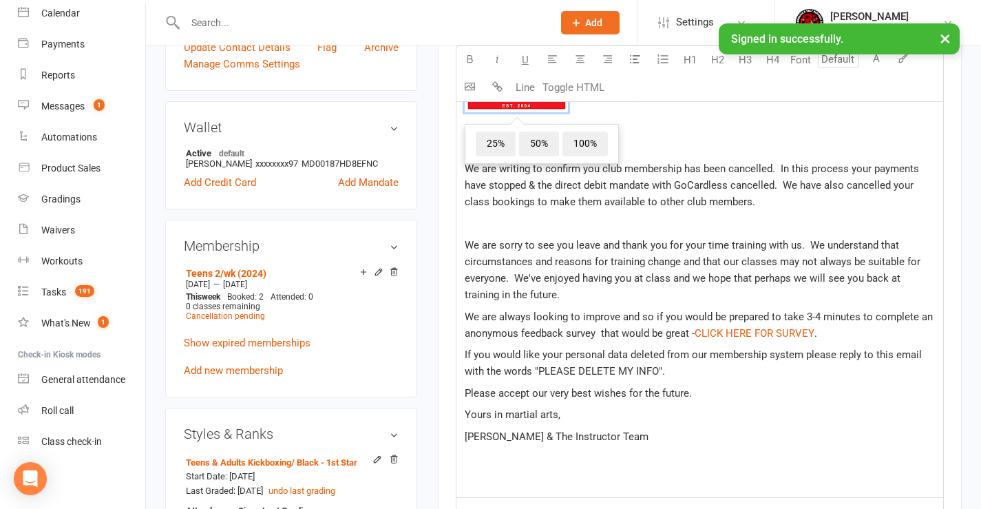
scroll to position [551, 0]
click at [502, 222] on p at bounding box center [700, 223] width 470 height 17
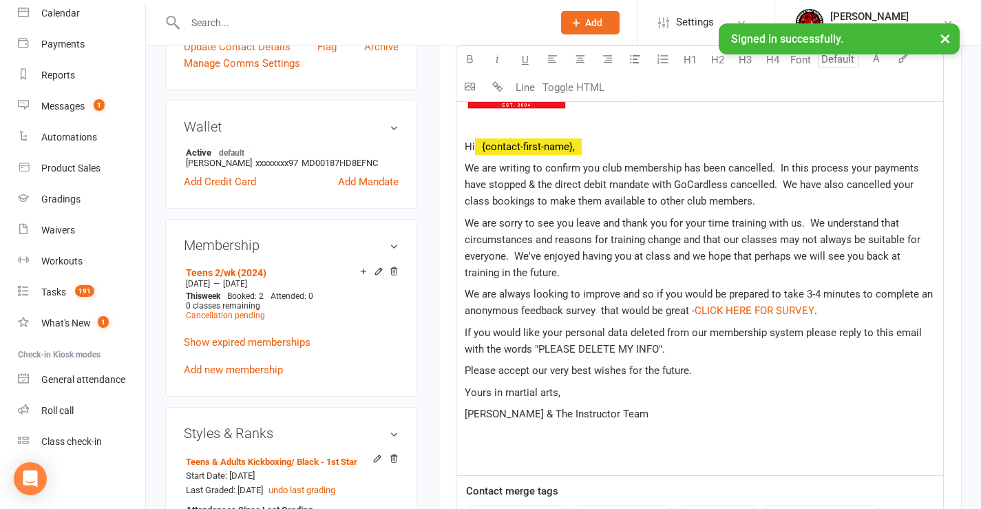
click at [686, 163] on span "We are writing to confirm you club membership has been cancelled. In this proce…" at bounding box center [693, 184] width 457 height 45
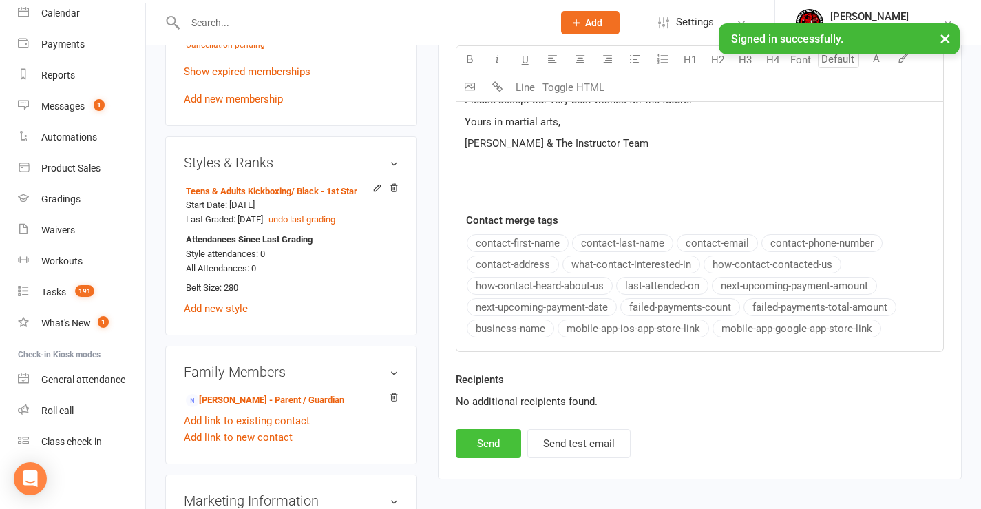
scroll to position [827, 0]
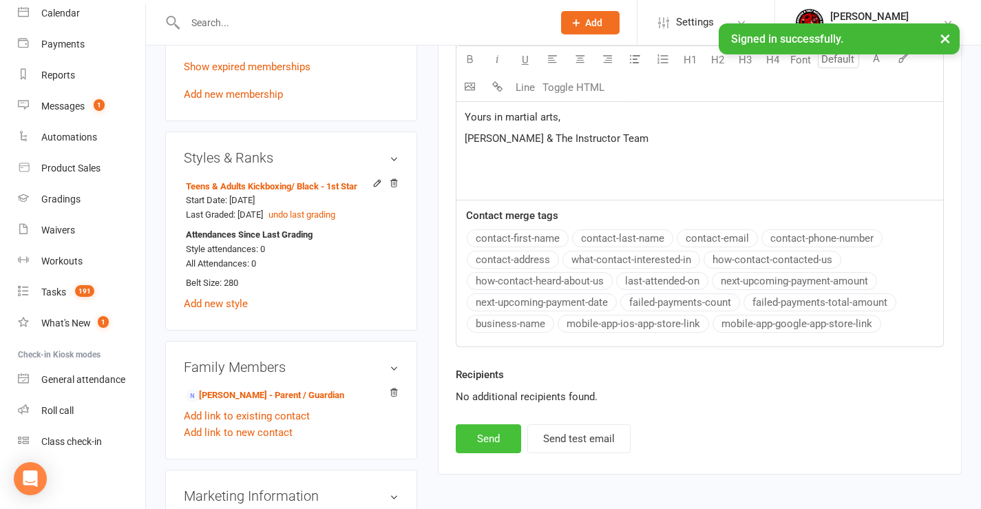
click at [509, 429] on button "Send" at bounding box center [488, 438] width 65 height 29
select select
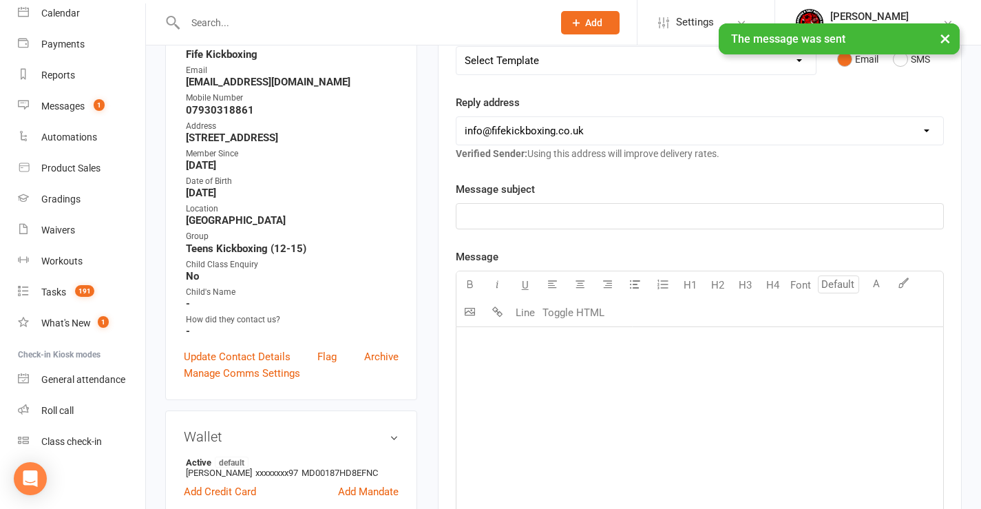
scroll to position [69, 0]
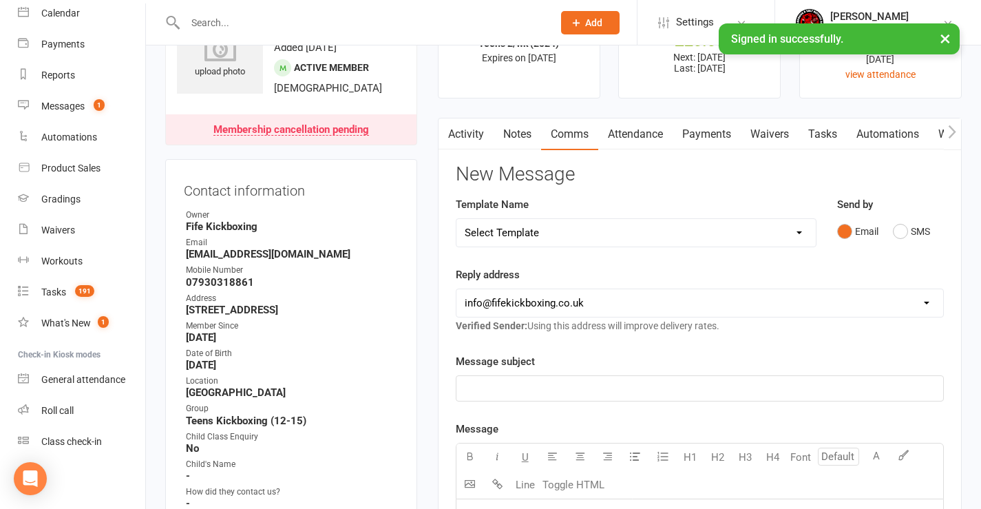
click at [703, 133] on link "Payments" at bounding box center [707, 134] width 68 height 32
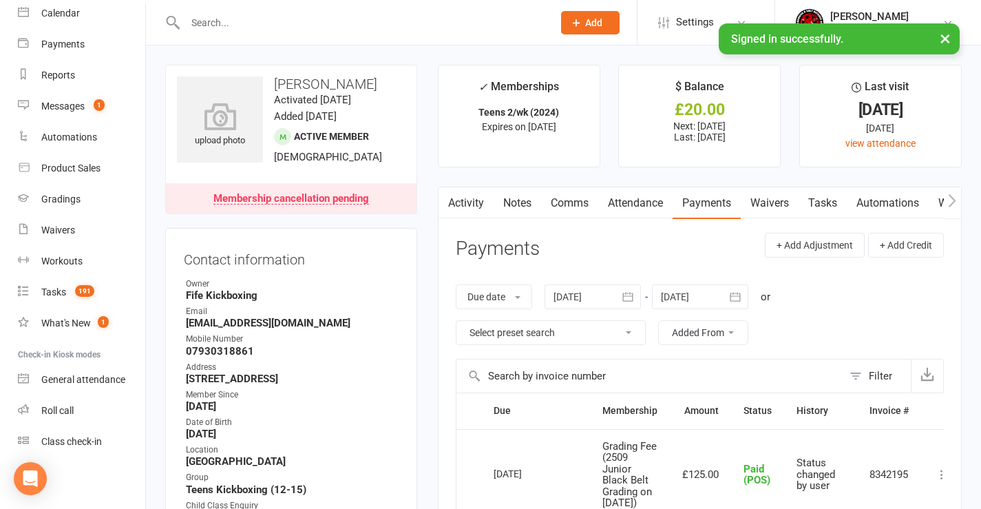
click at [950, 196] on icon "button" at bounding box center [952, 201] width 8 height 14
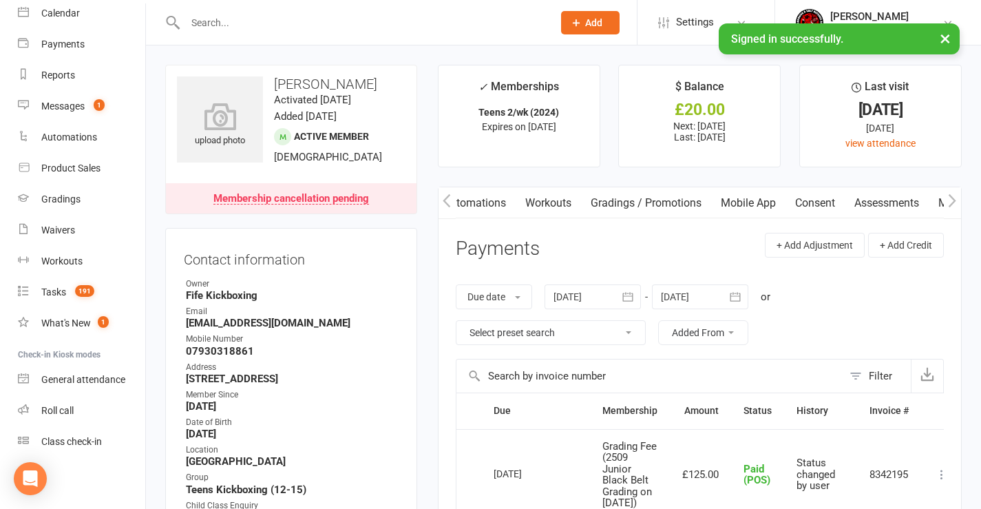
scroll to position [0, 413]
click at [955, 201] on icon "button" at bounding box center [953, 200] width 8 height 13
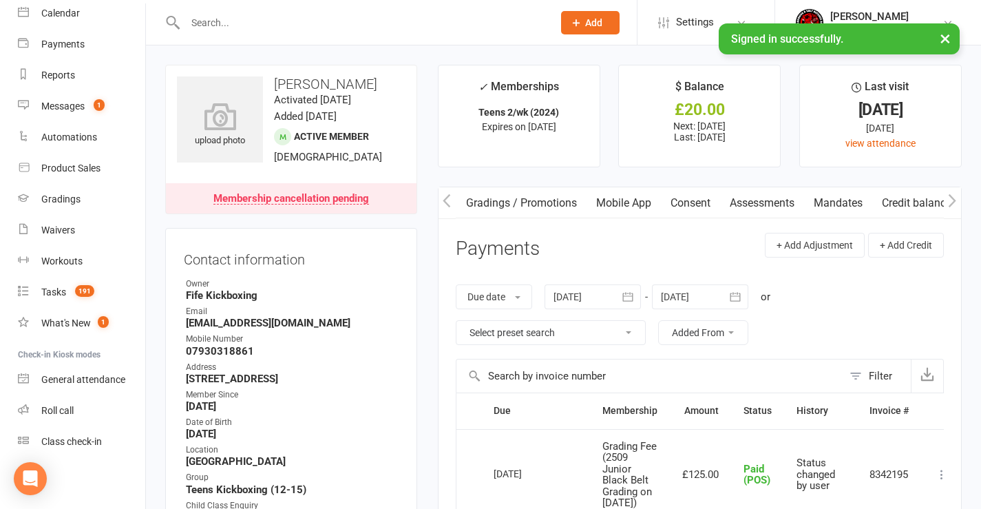
drag, startPoint x: 836, startPoint y: 202, endPoint x: 824, endPoint y: 212, distance: 15.7
click at [836, 202] on link "Mandates" at bounding box center [838, 203] width 68 height 32
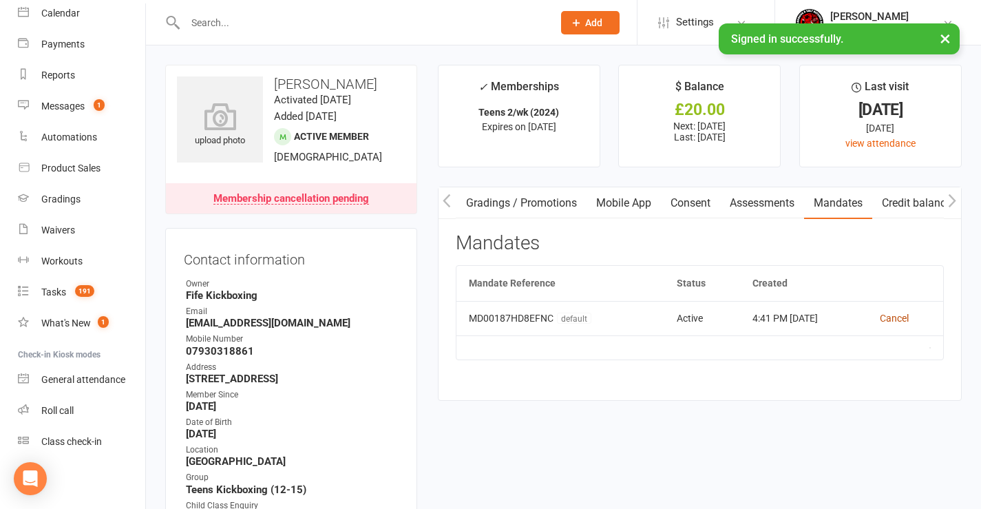
click at [906, 315] on link "Cancel" at bounding box center [894, 318] width 29 height 11
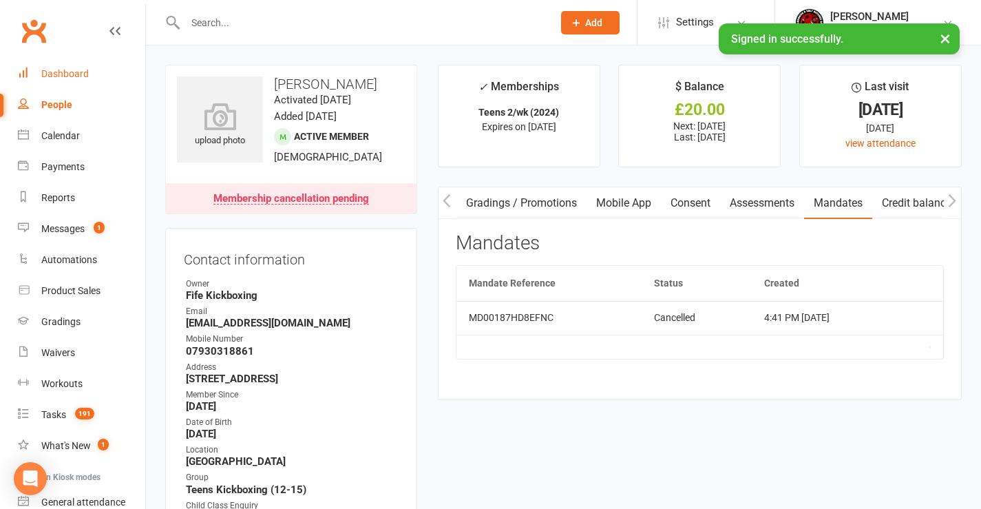
click at [76, 74] on div "Dashboard" at bounding box center [65, 73] width 48 height 11
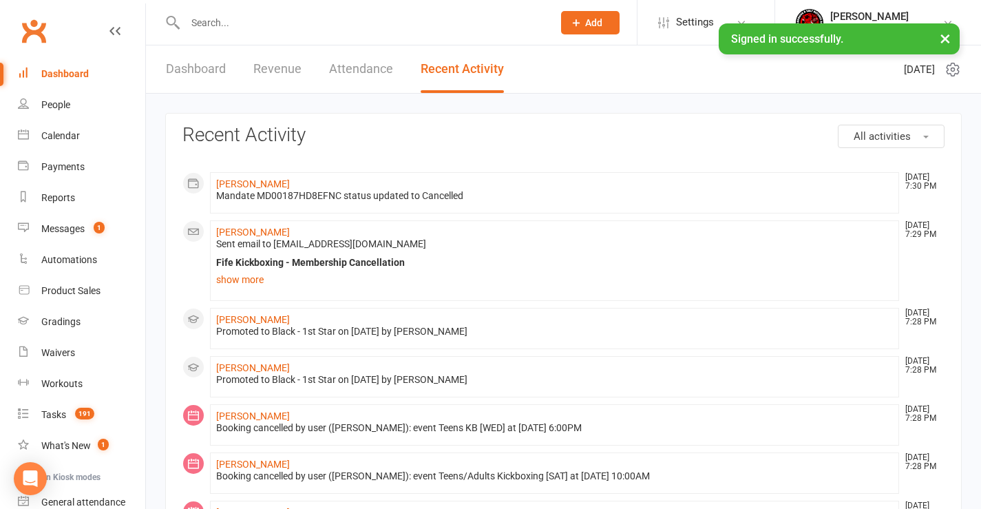
click at [58, 74] on div "Dashboard" at bounding box center [65, 73] width 48 height 11
click at [62, 73] on div "Dashboard" at bounding box center [65, 73] width 48 height 11
click at [188, 59] on link "Dashboard" at bounding box center [196, 69] width 60 height 48
